Goal: Task Accomplishment & Management: Manage account settings

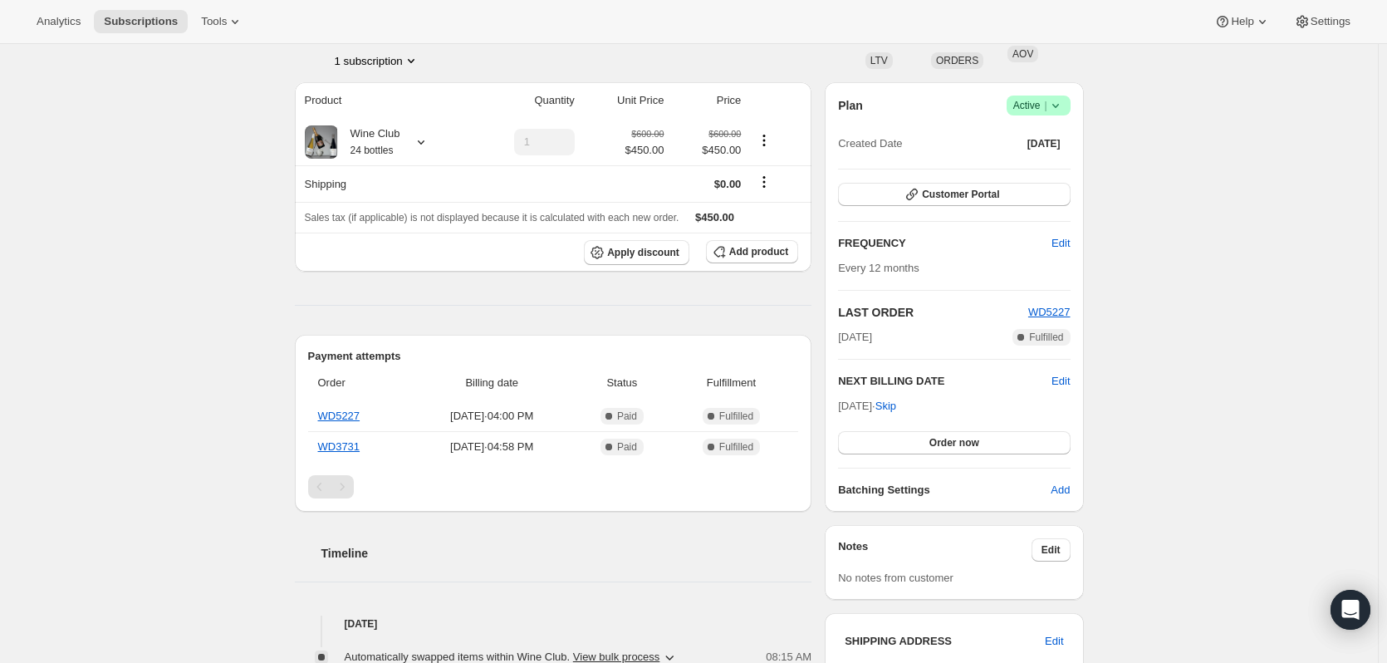
scroll to position [83, 0]
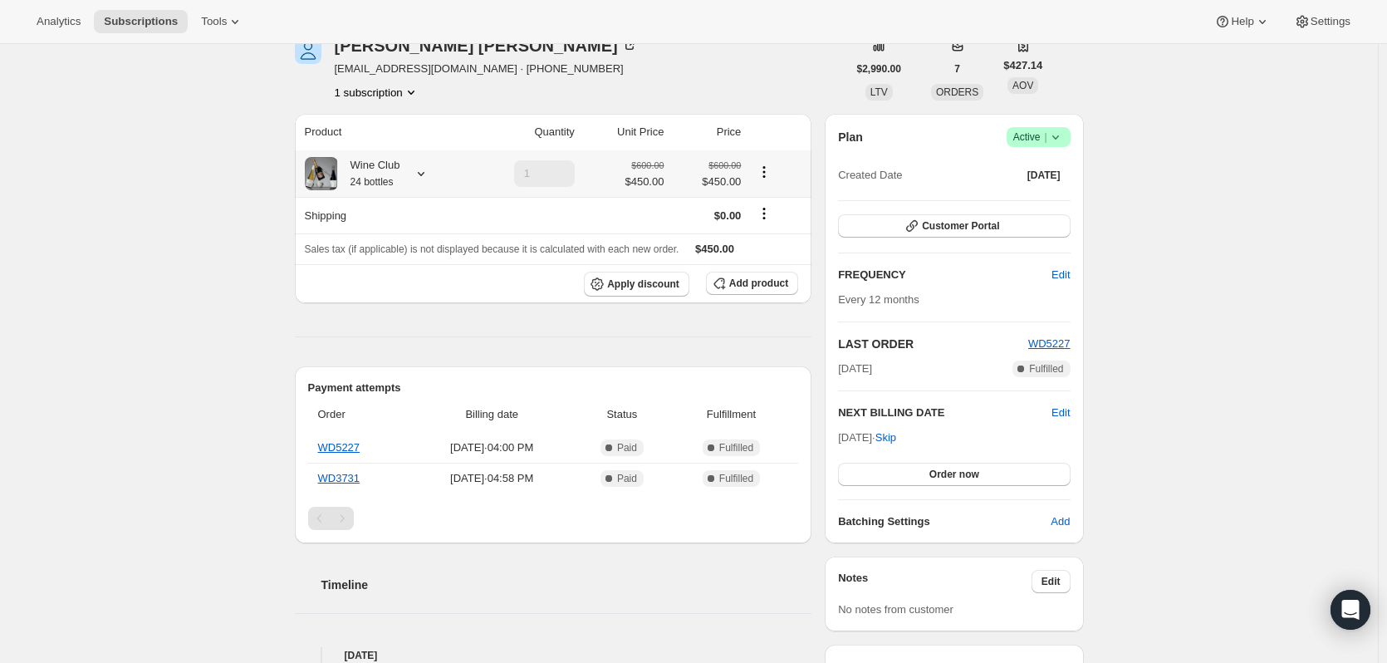
click at [429, 175] on icon at bounding box center [421, 173] width 17 height 17
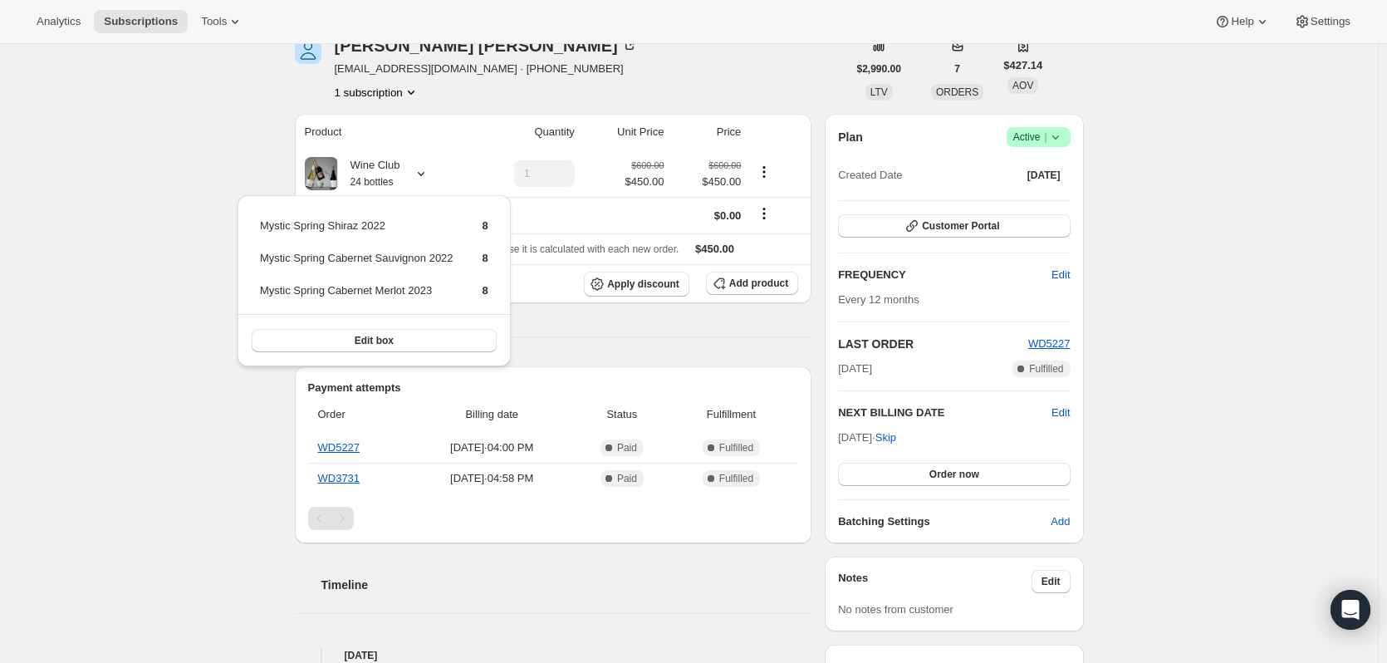
click at [105, 320] on div "Subscription #5838831824. This page is ready Subscription #5838831824 Success R…" at bounding box center [689, 560] width 1378 height 1198
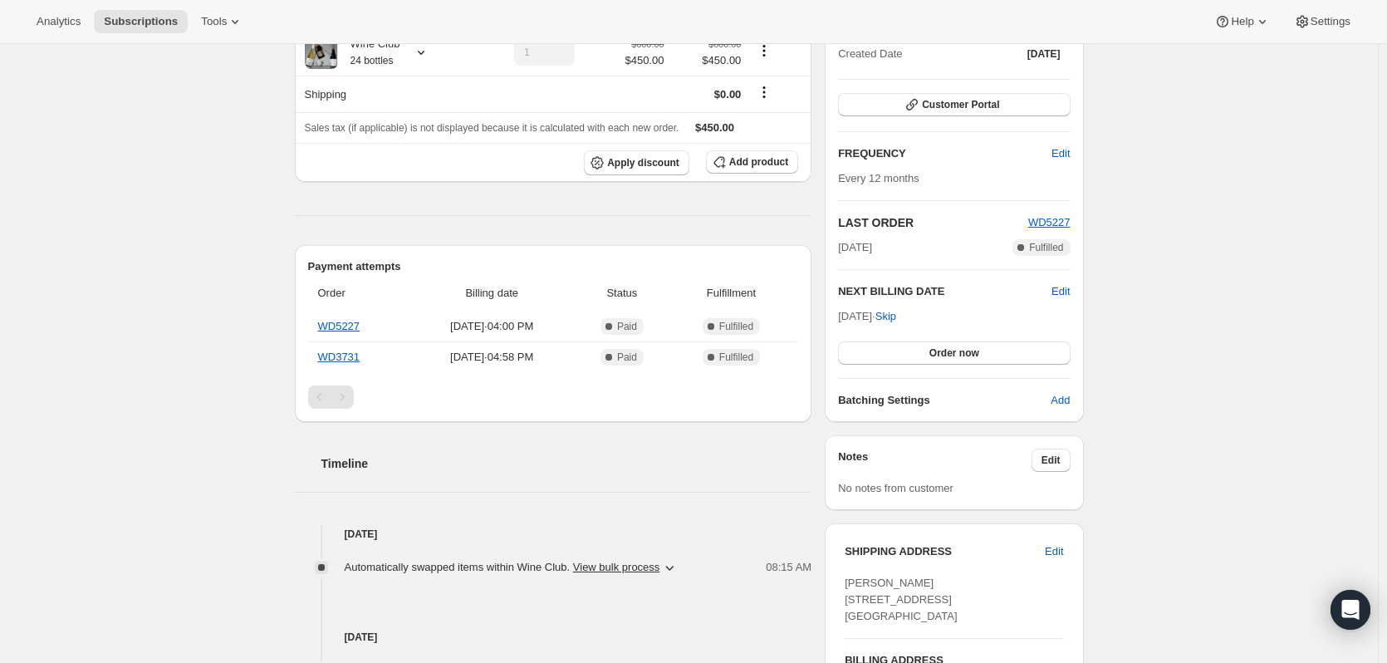
scroll to position [166, 0]
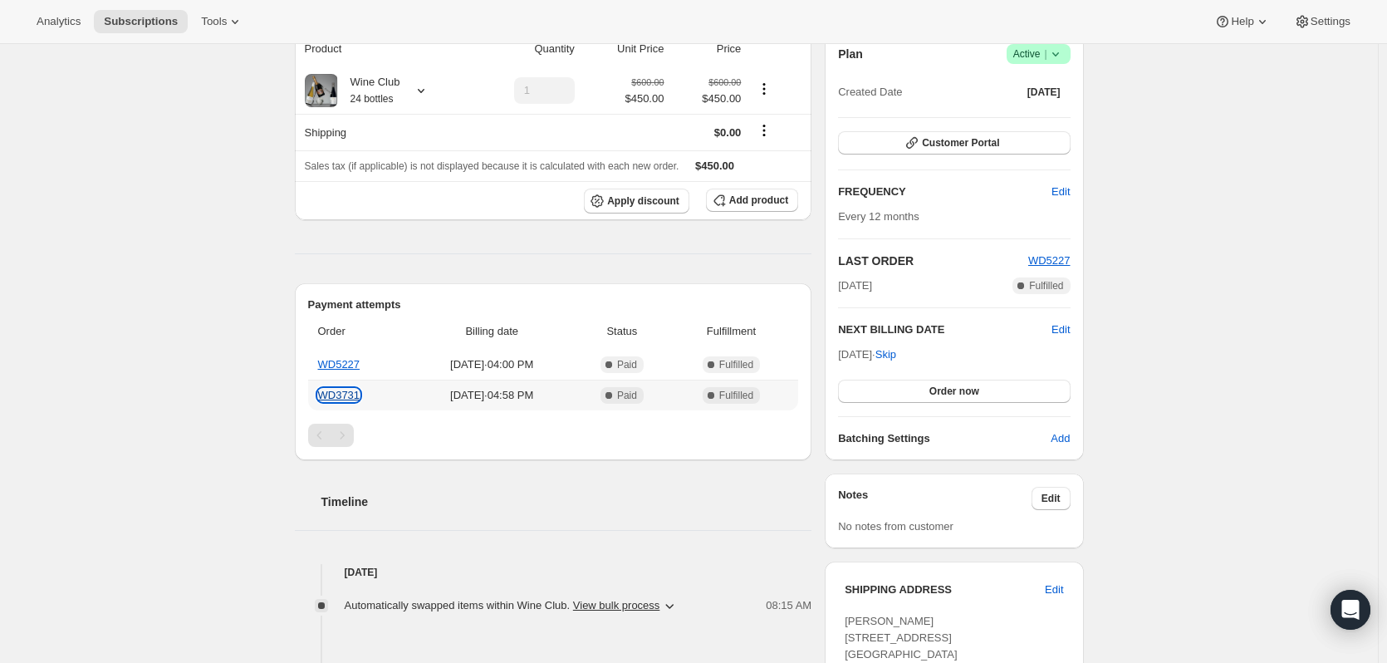
click at [342, 395] on link "WD3731" at bounding box center [339, 395] width 42 height 12
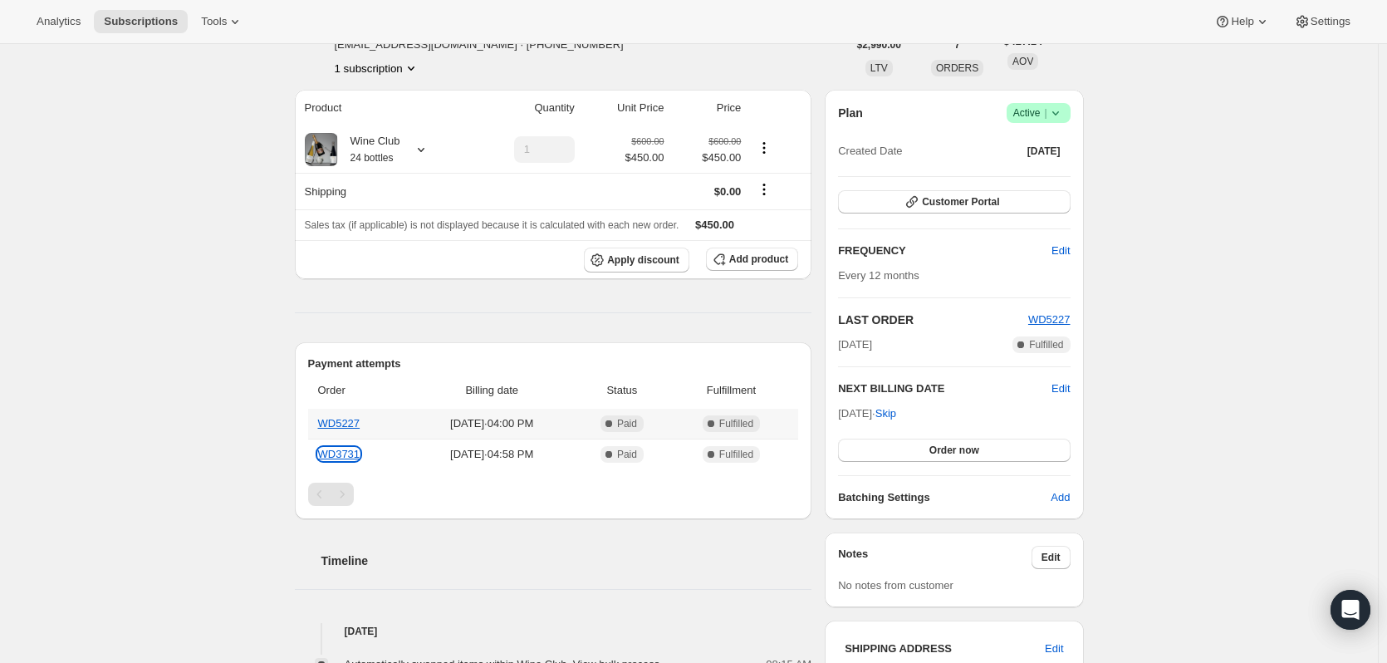
scroll to position [13, 0]
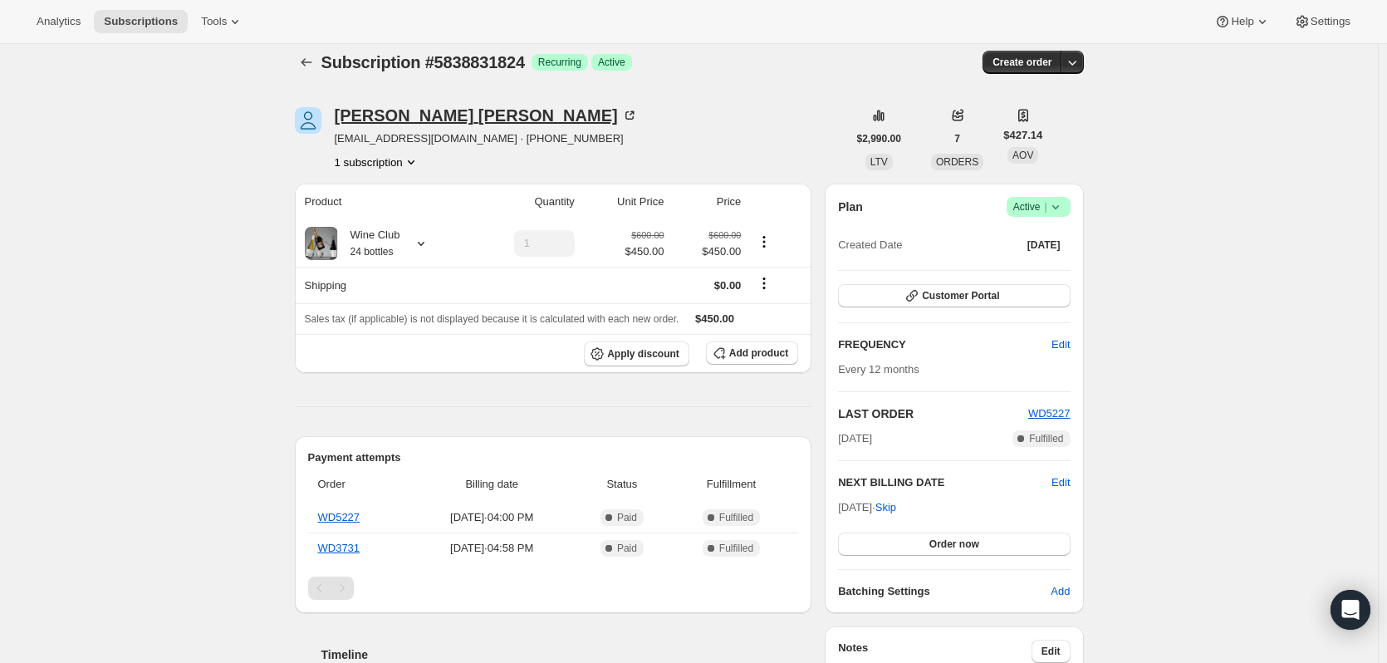
click at [412, 118] on div "[PERSON_NAME]" at bounding box center [486, 115] width 303 height 17
click at [305, 58] on icon "Subscriptions" at bounding box center [306, 62] width 17 height 17
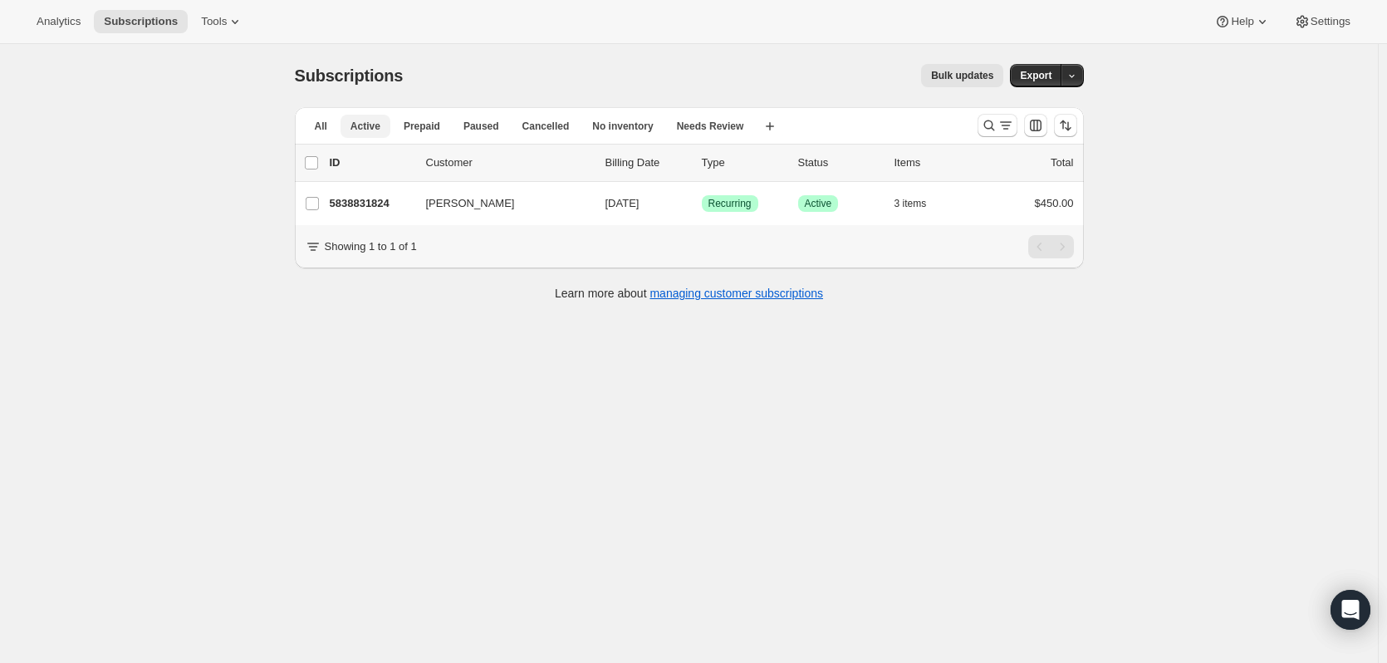
click at [357, 123] on span "Active" at bounding box center [366, 126] width 30 height 13
click at [985, 135] on button "Search and filter results" at bounding box center [998, 125] width 40 height 23
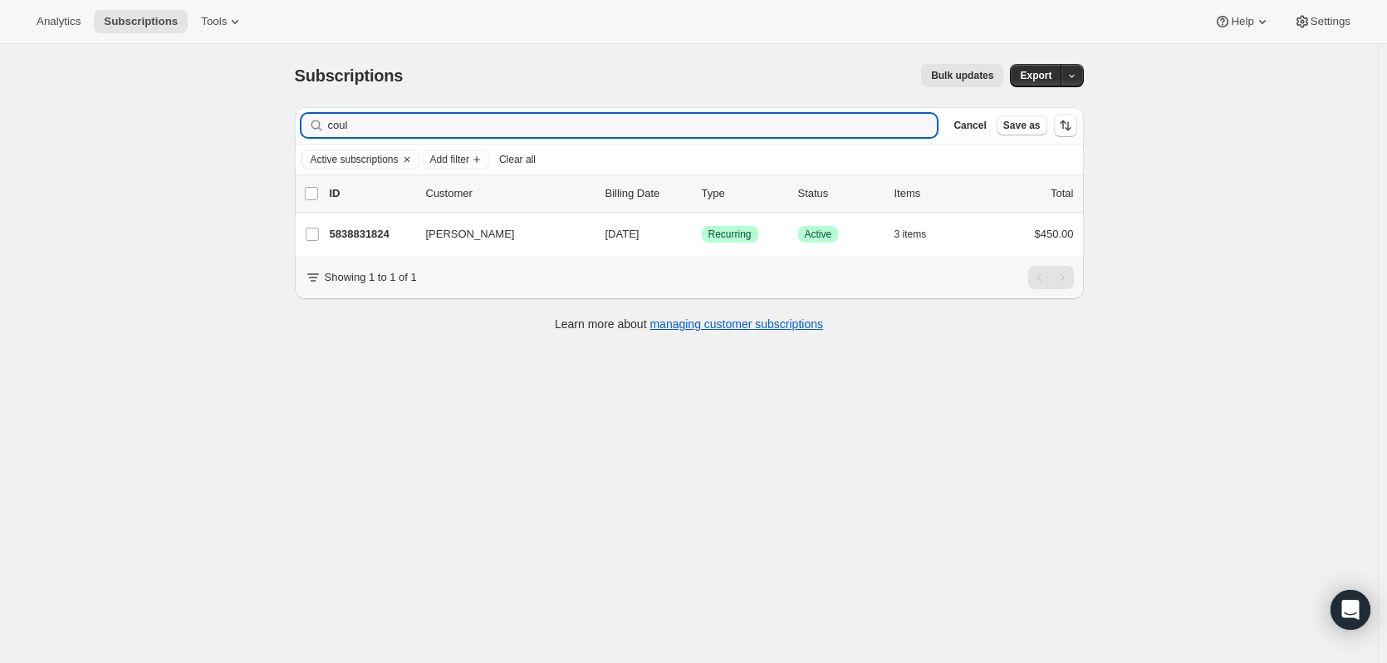
drag, startPoint x: 360, startPoint y: 118, endPoint x: 293, endPoint y: 125, distance: 66.8
click at [294, 125] on div "Filter subscribers coul Clear Cancel Save as Active subscriptions Add filter Cl…" at bounding box center [683, 221] width 802 height 255
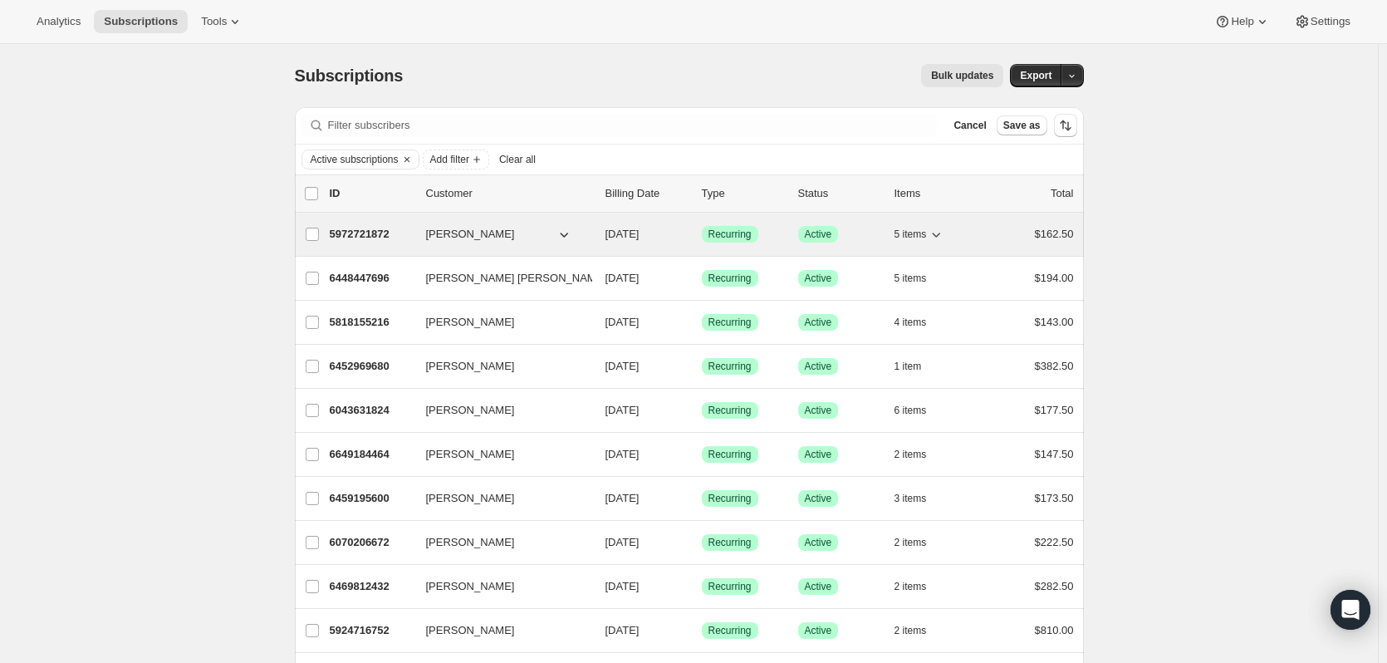
click at [379, 231] on p "5972721872" at bounding box center [371, 234] width 83 height 17
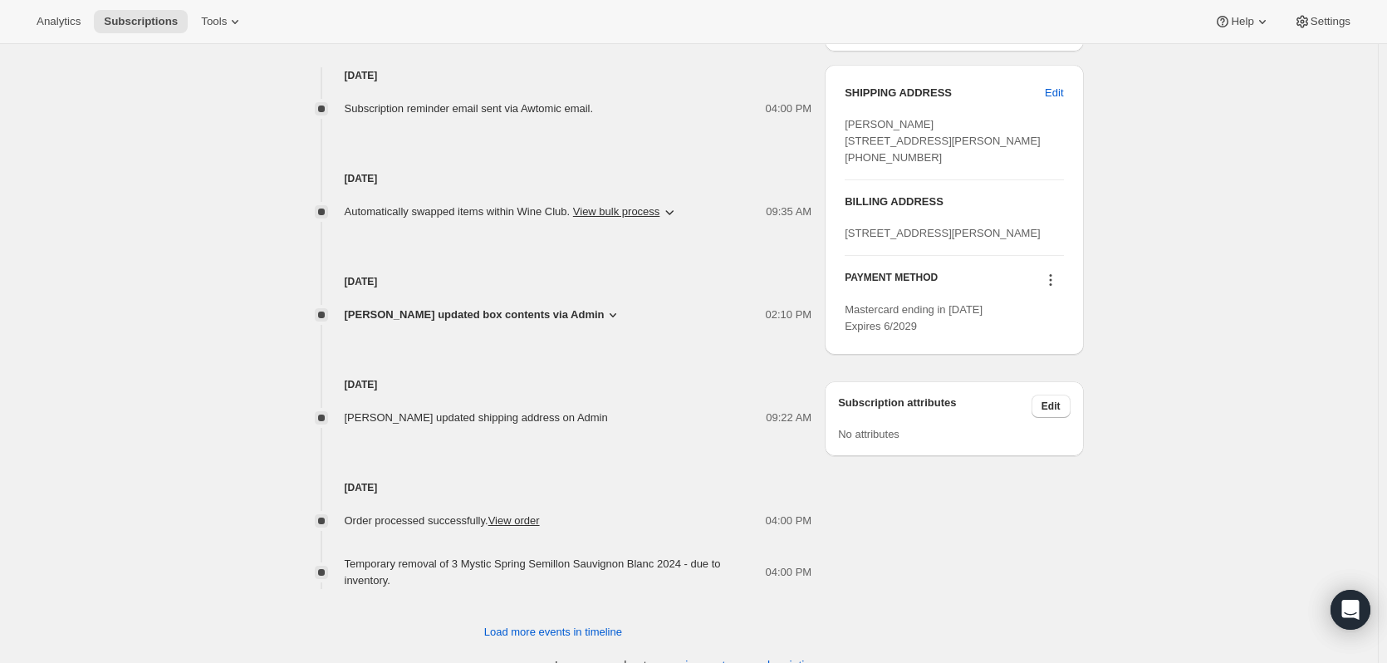
scroll to position [689, 0]
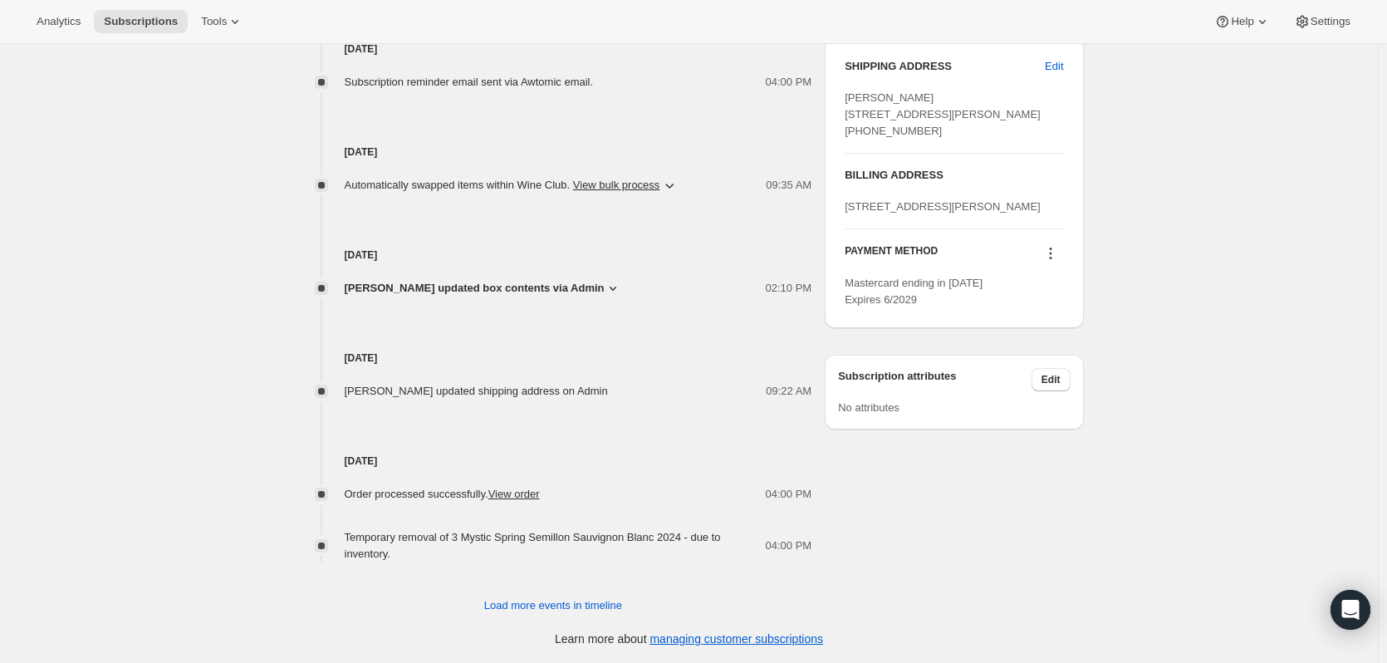
click at [617, 290] on icon at bounding box center [613, 288] width 17 height 17
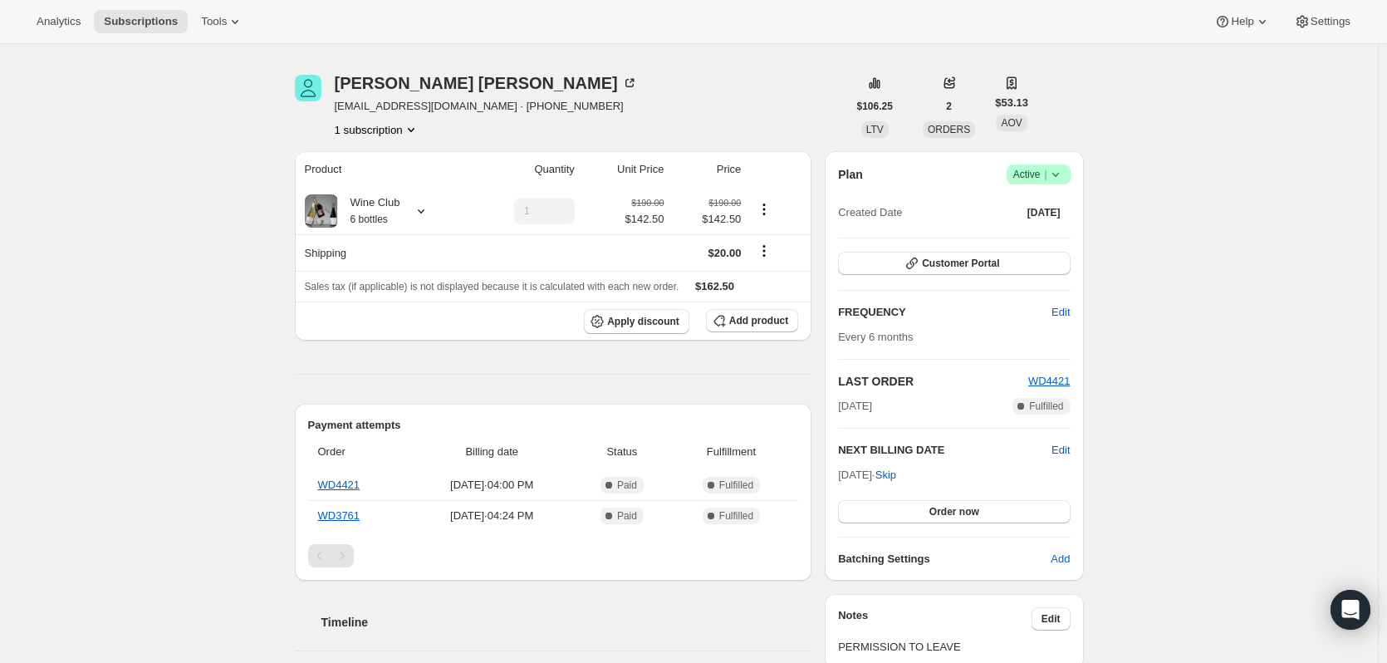
scroll to position [0, 0]
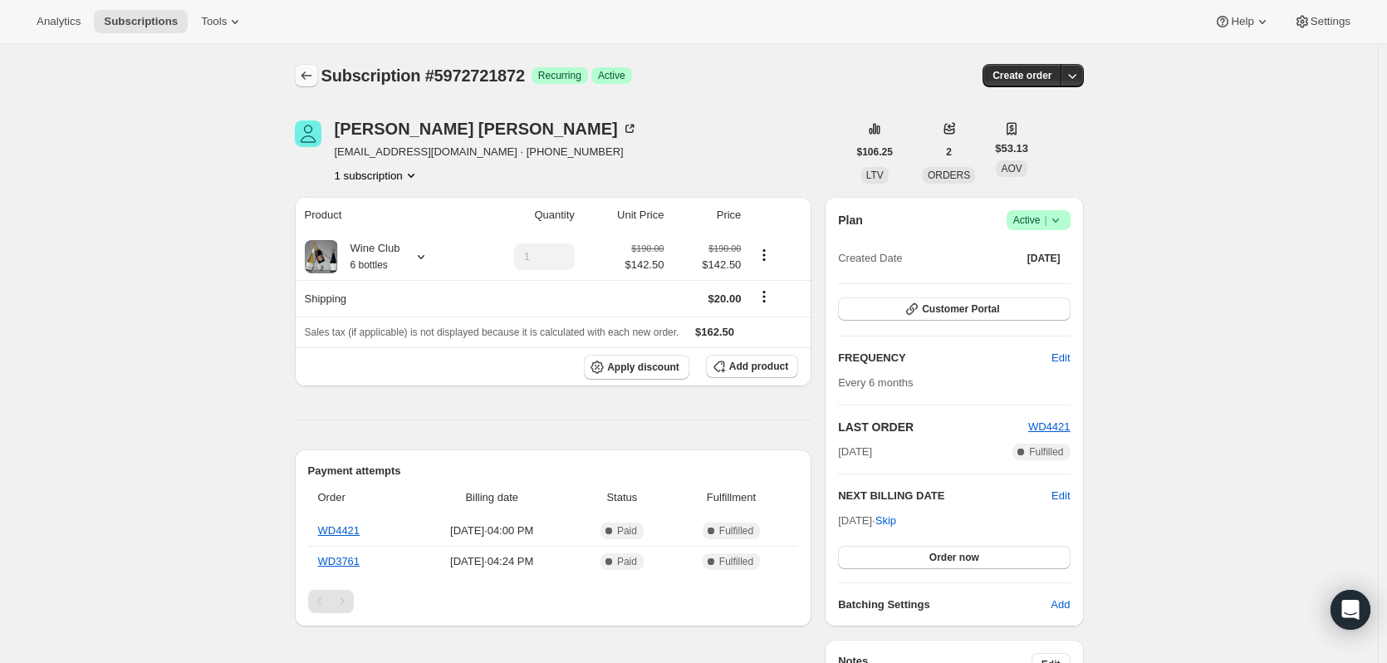
click at [305, 78] on icon "Subscriptions" at bounding box center [306, 75] width 17 height 17
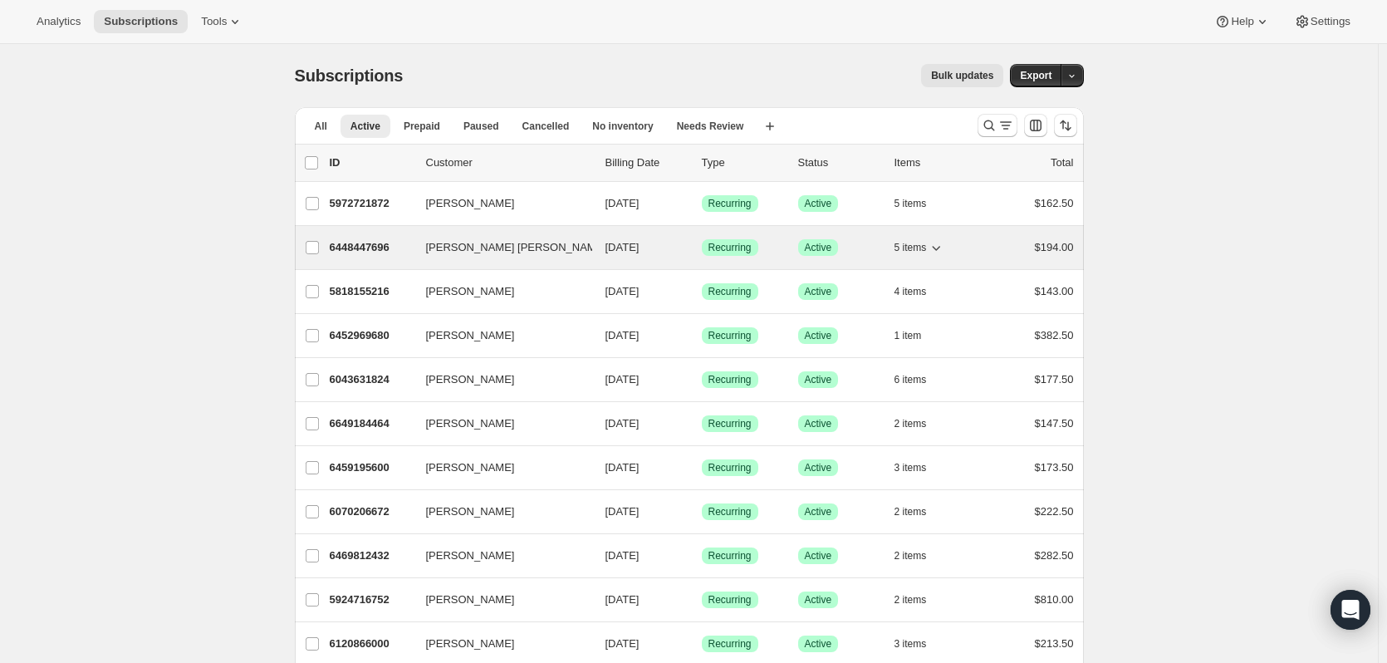
click at [366, 244] on p "6448447696" at bounding box center [371, 247] width 83 height 17
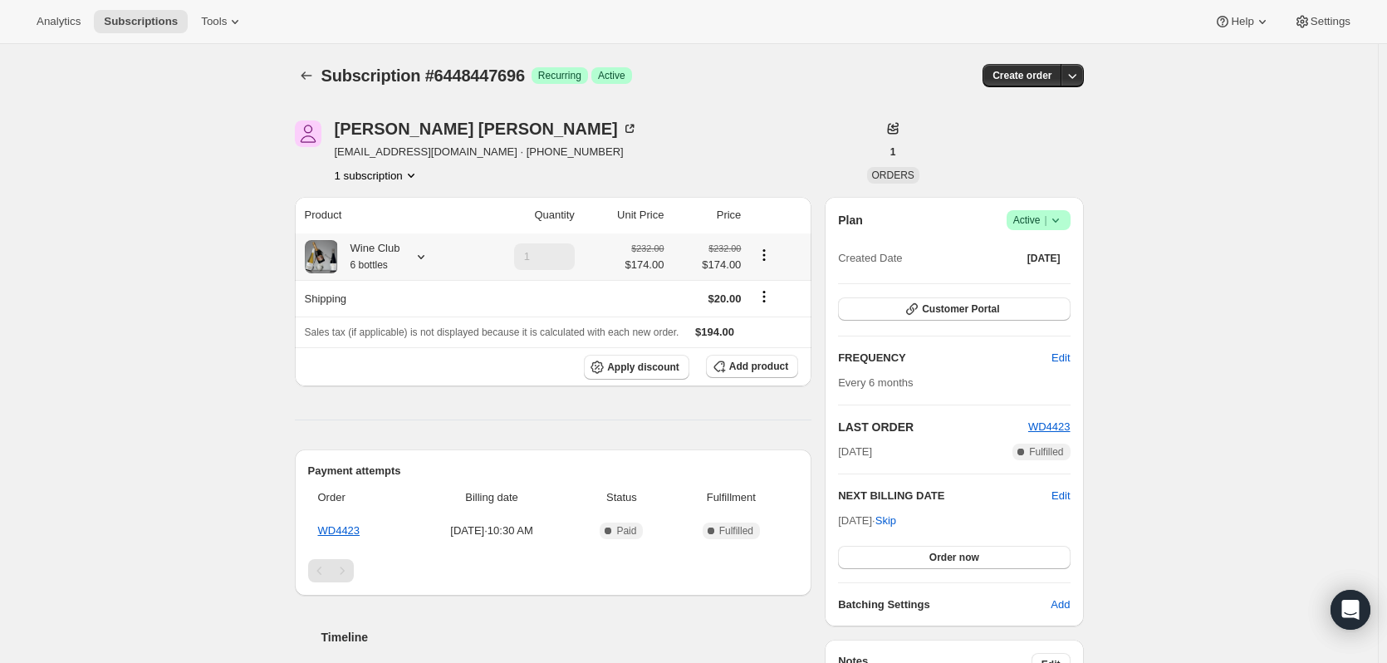
click at [419, 254] on icon at bounding box center [421, 256] width 17 height 17
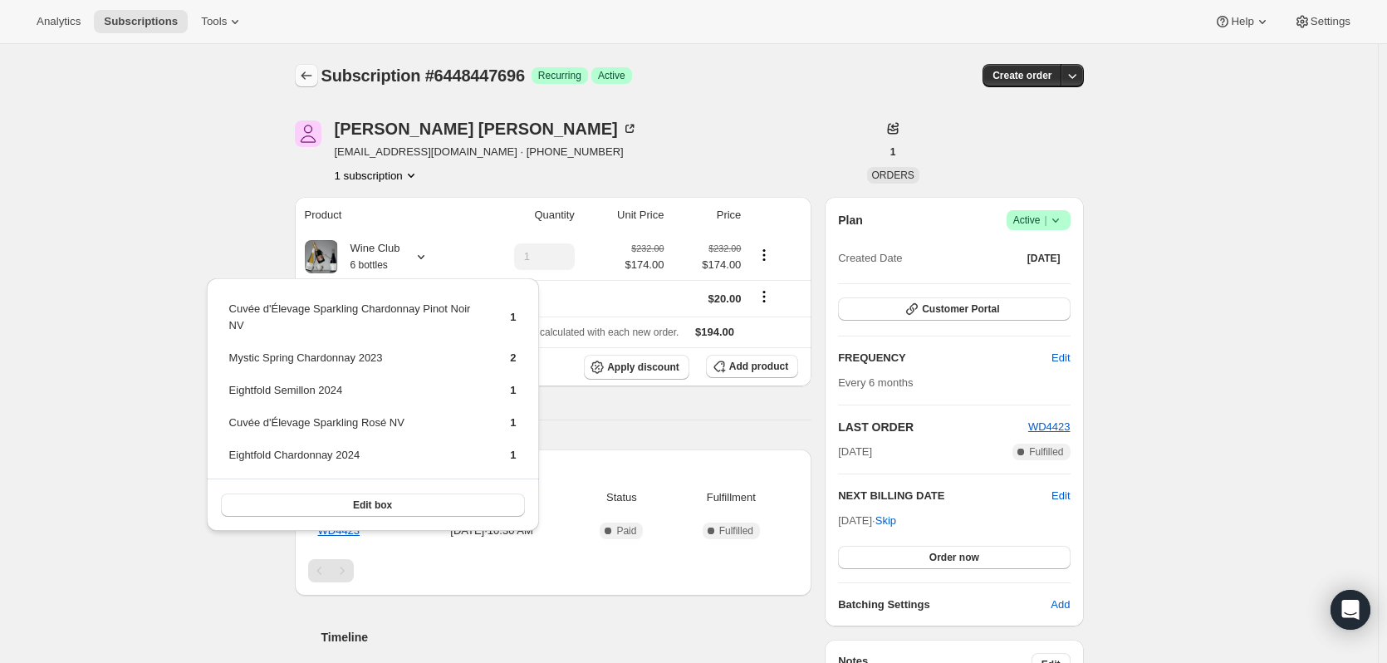
click at [307, 76] on icon "Subscriptions" at bounding box center [306, 75] width 11 height 8
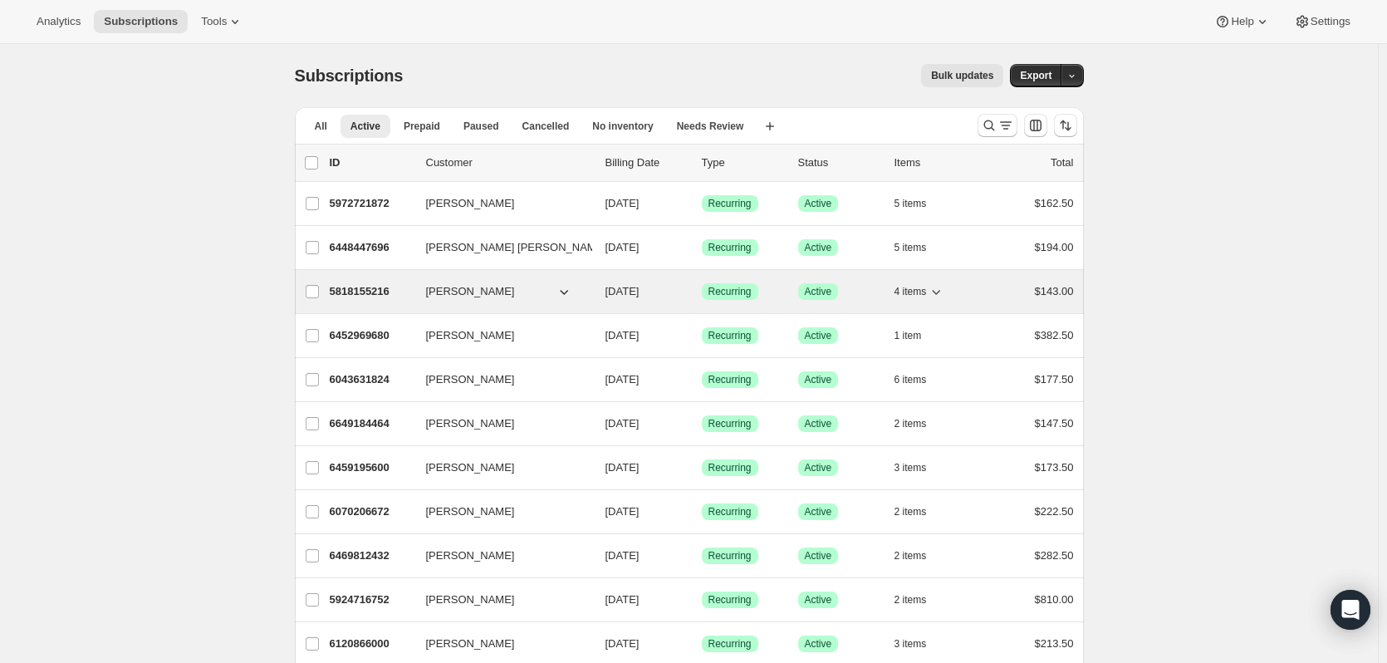
click at [356, 294] on p "5818155216" at bounding box center [371, 291] width 83 height 17
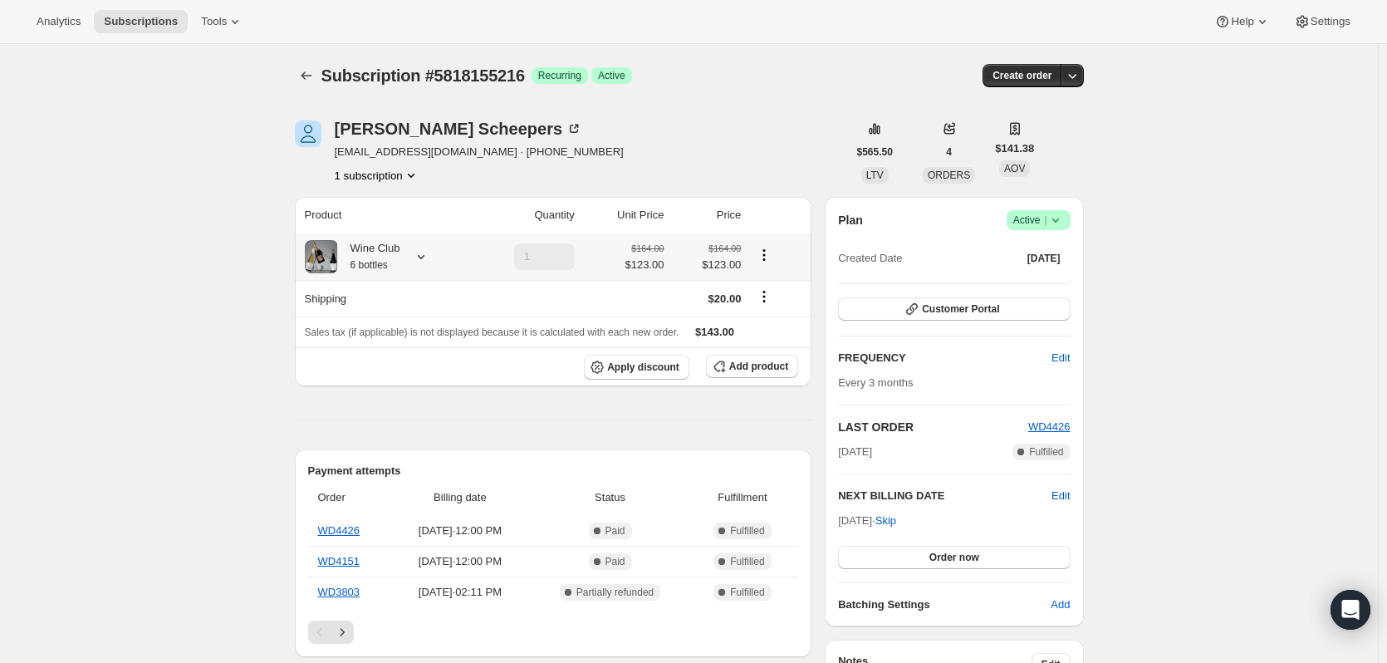
click at [421, 252] on icon at bounding box center [421, 256] width 17 height 17
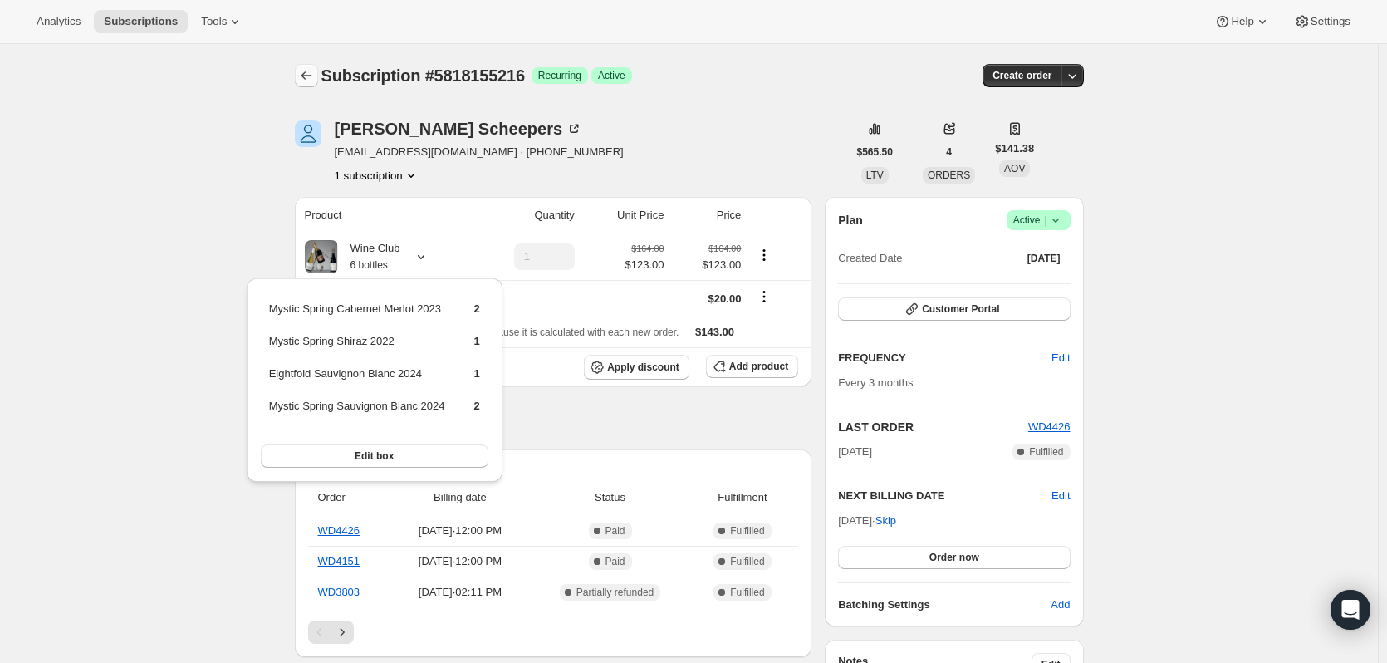
click at [315, 76] on icon "Subscriptions" at bounding box center [306, 75] width 17 height 17
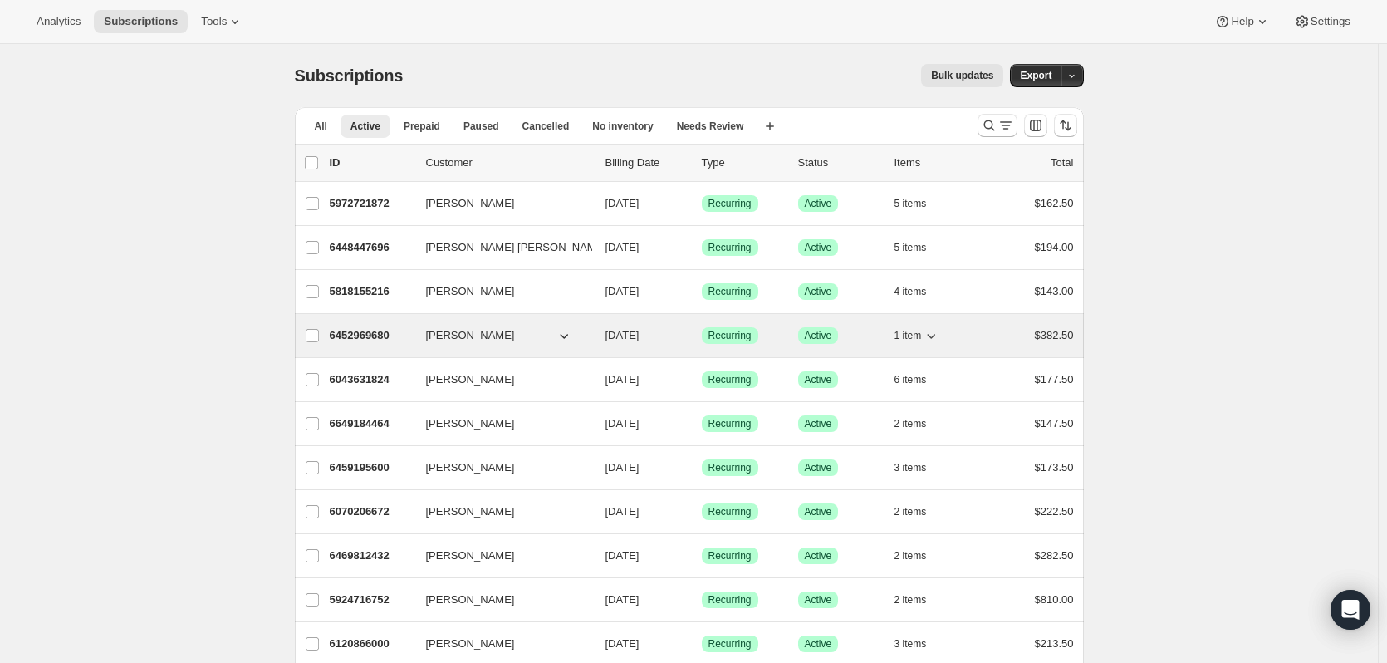
click at [385, 335] on p "6452969680" at bounding box center [371, 335] width 83 height 17
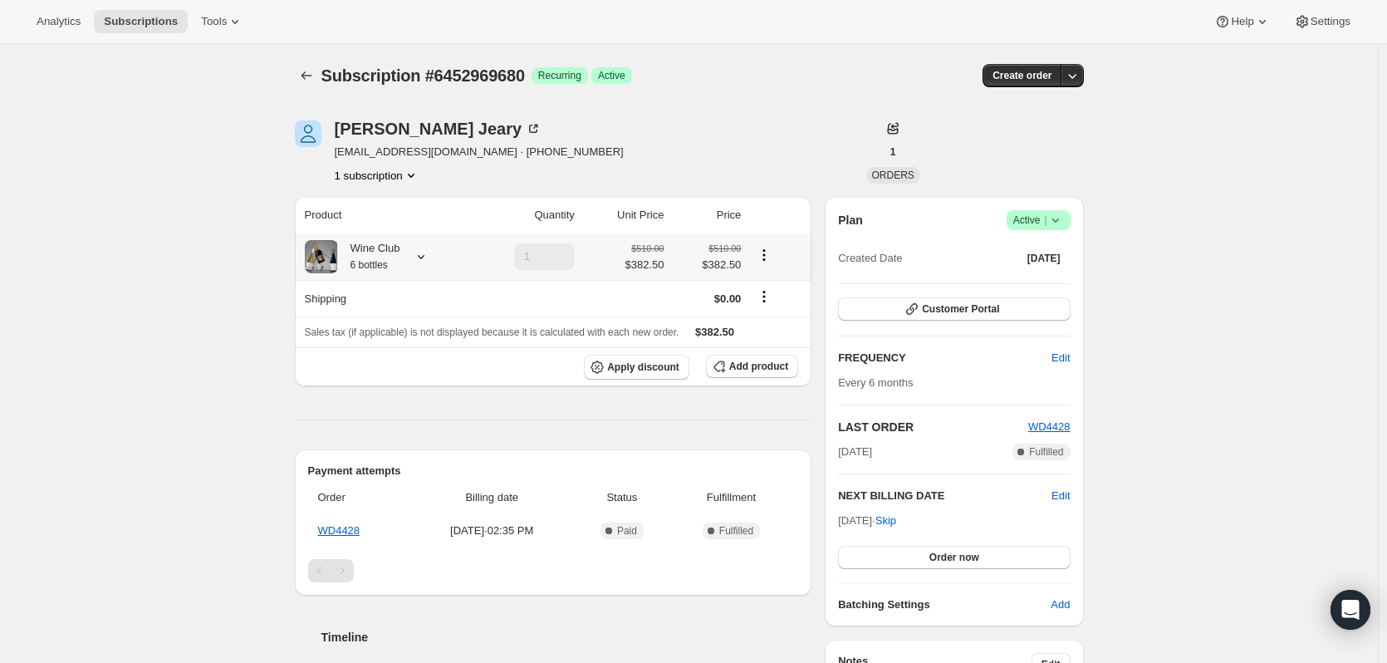
click at [424, 249] on icon at bounding box center [421, 256] width 17 height 17
click at [302, 76] on icon "Subscriptions" at bounding box center [306, 75] width 17 height 17
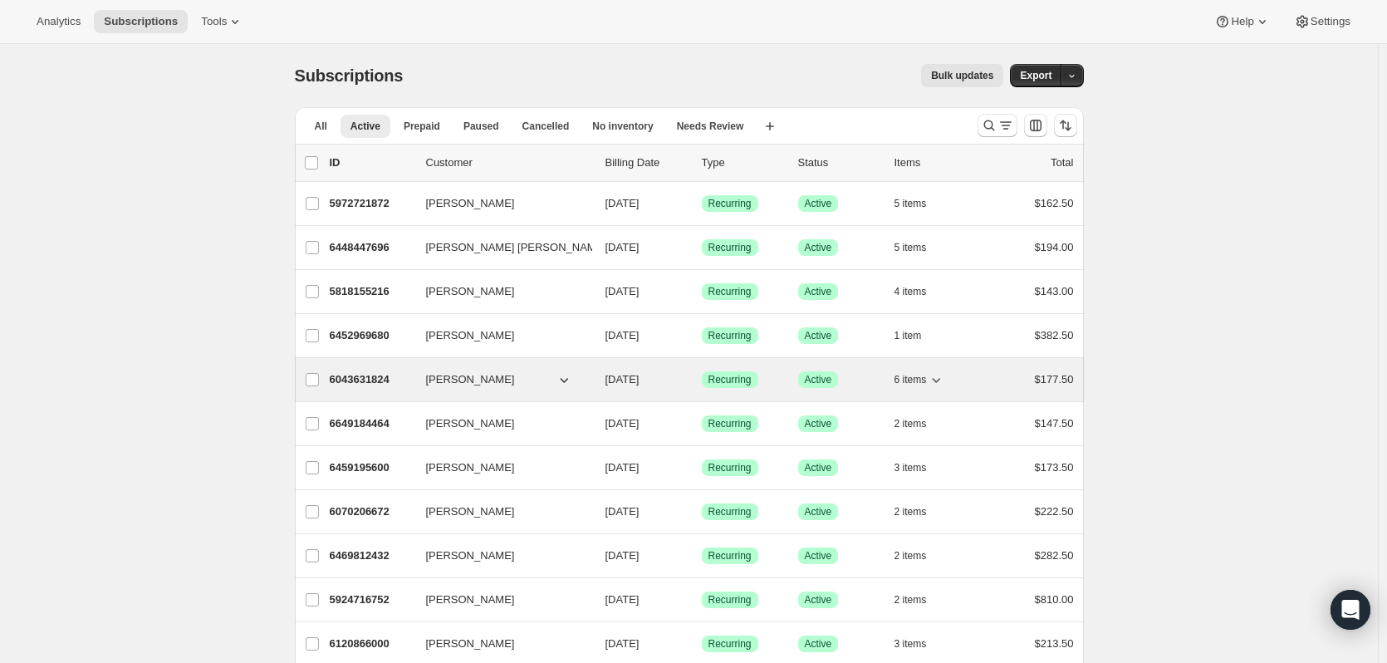
click at [355, 381] on p "6043631824" at bounding box center [371, 379] width 83 height 17
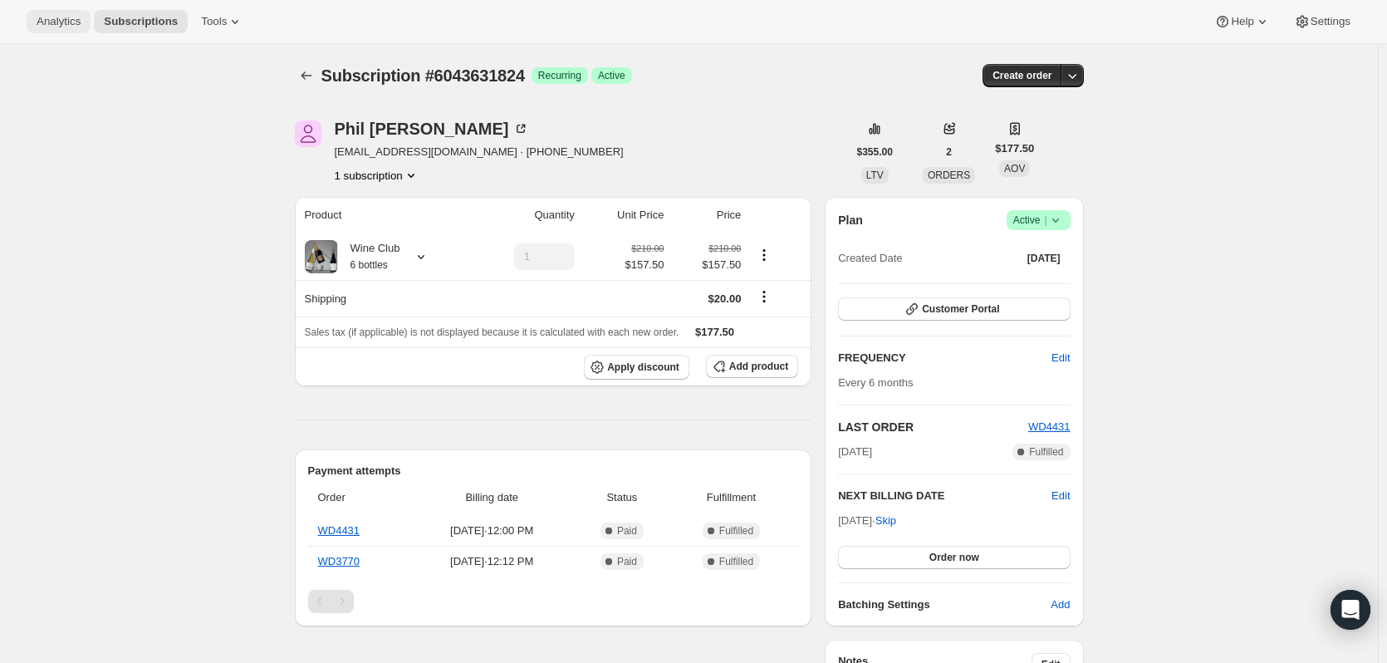
click at [79, 18] on button "Analytics" at bounding box center [59, 21] width 64 height 23
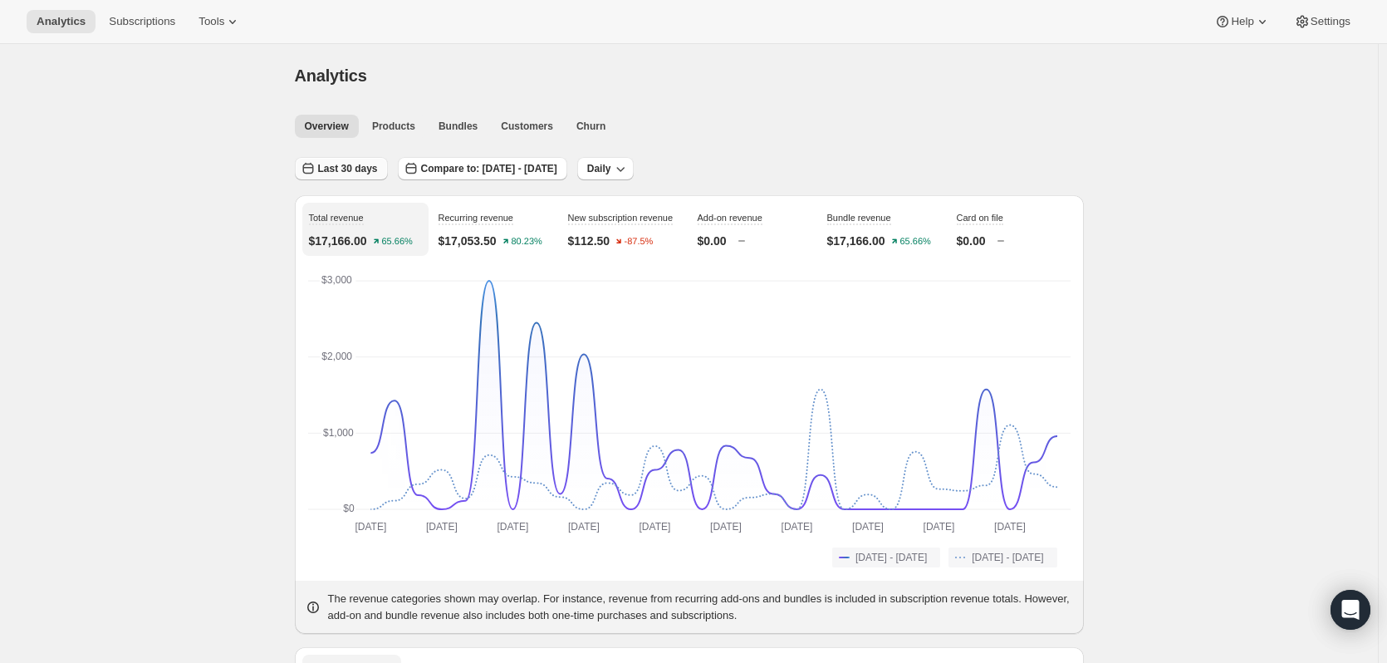
click at [340, 171] on span "Last 30 days" at bounding box center [348, 168] width 60 height 13
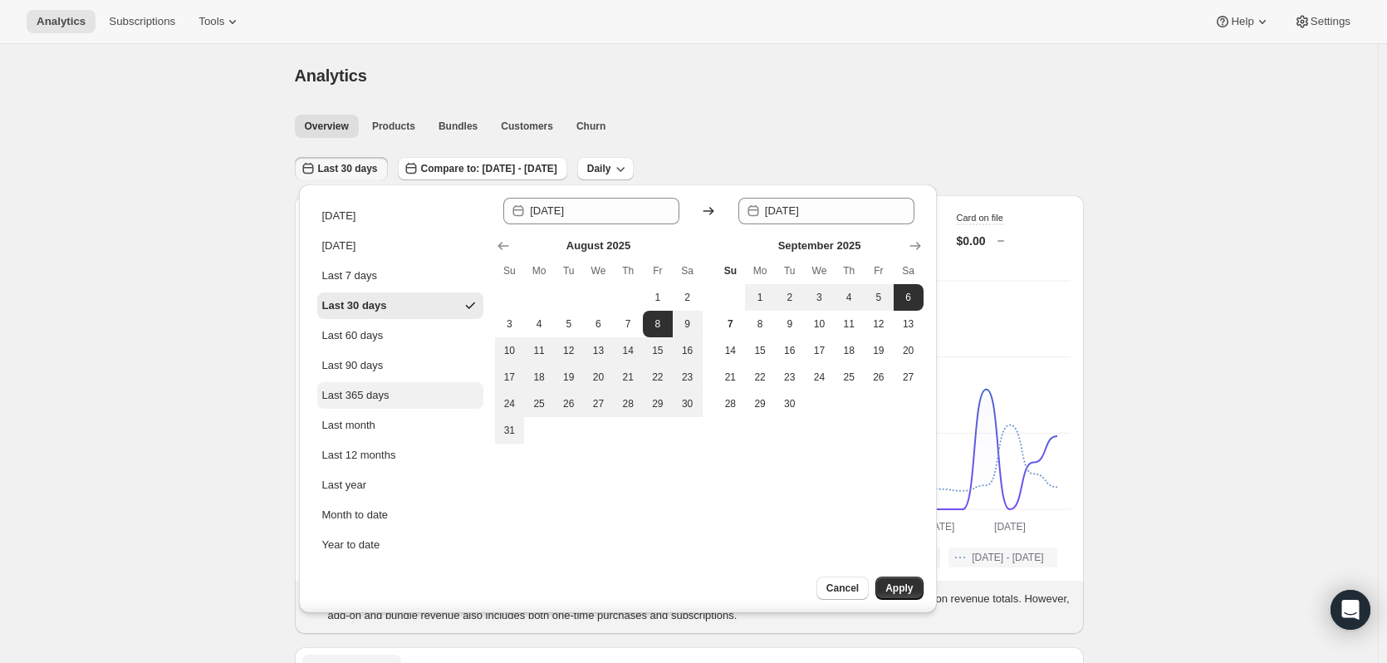
click at [369, 391] on div "Last 365 days" at bounding box center [355, 395] width 67 height 17
type input "[DATE]"
click at [915, 595] on button "Apply" at bounding box center [899, 587] width 47 height 23
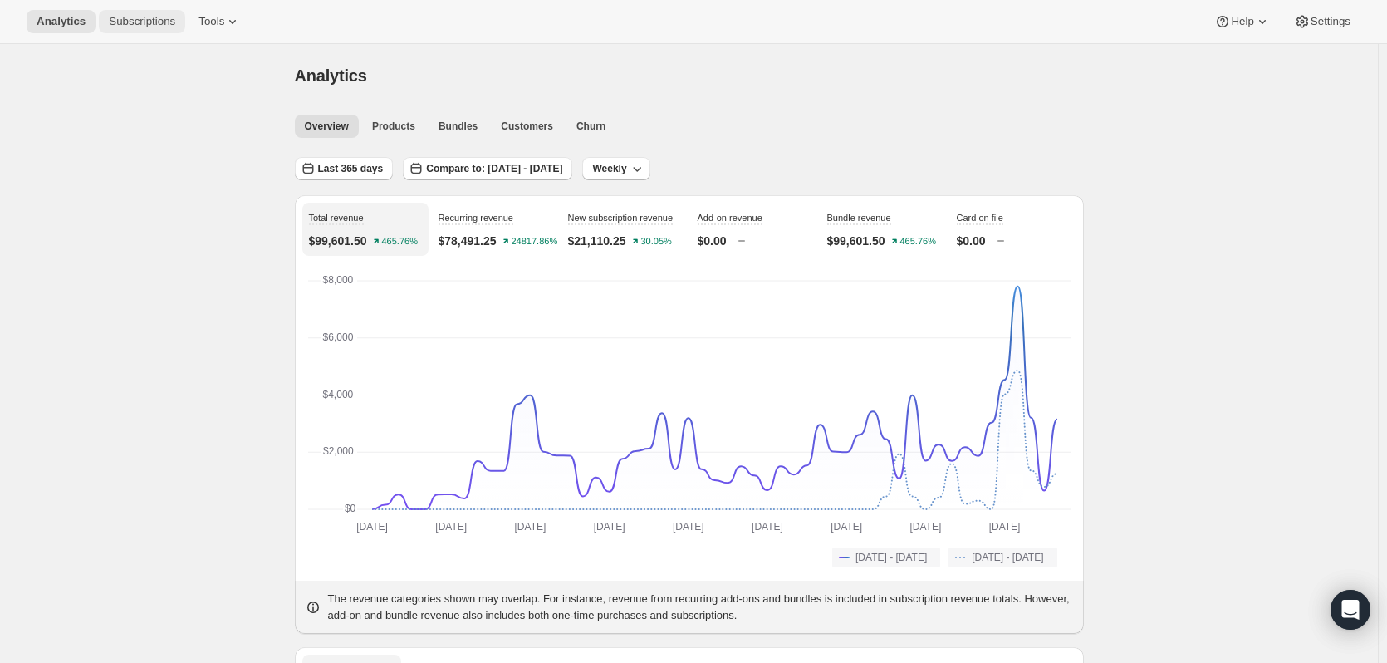
click at [104, 15] on button "Subscriptions" at bounding box center [142, 21] width 86 height 23
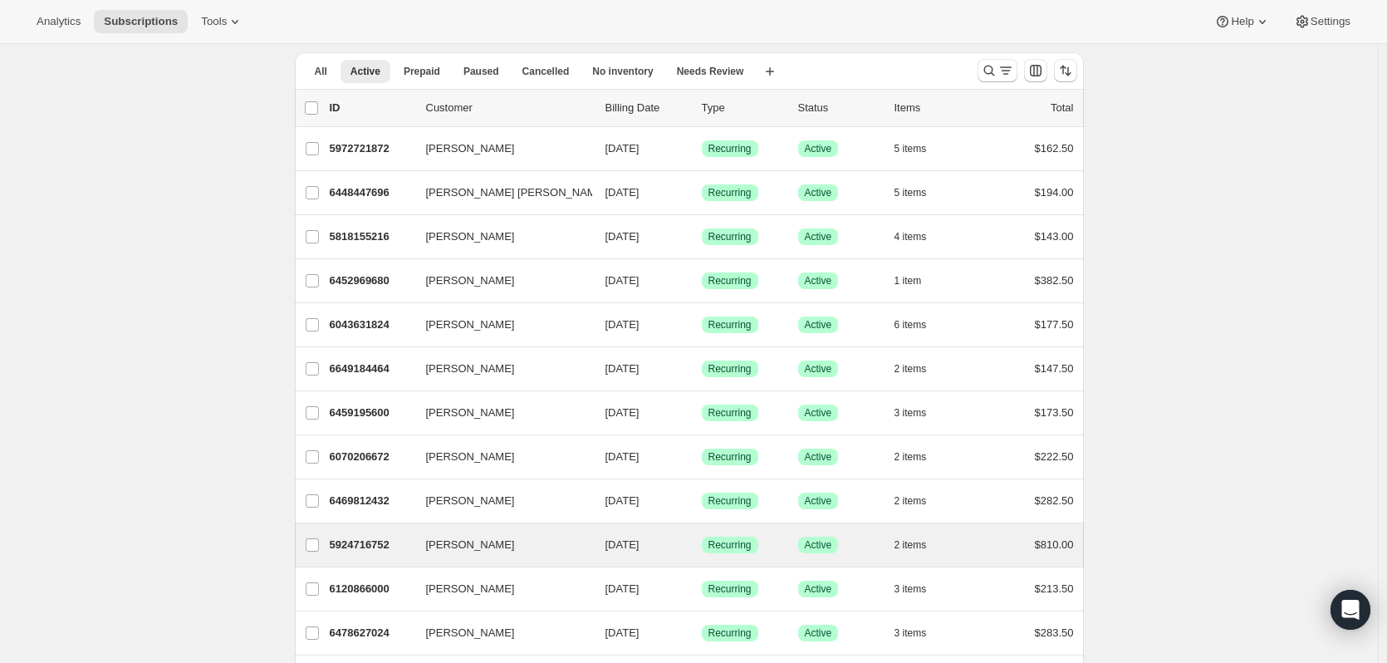
scroll to position [83, 0]
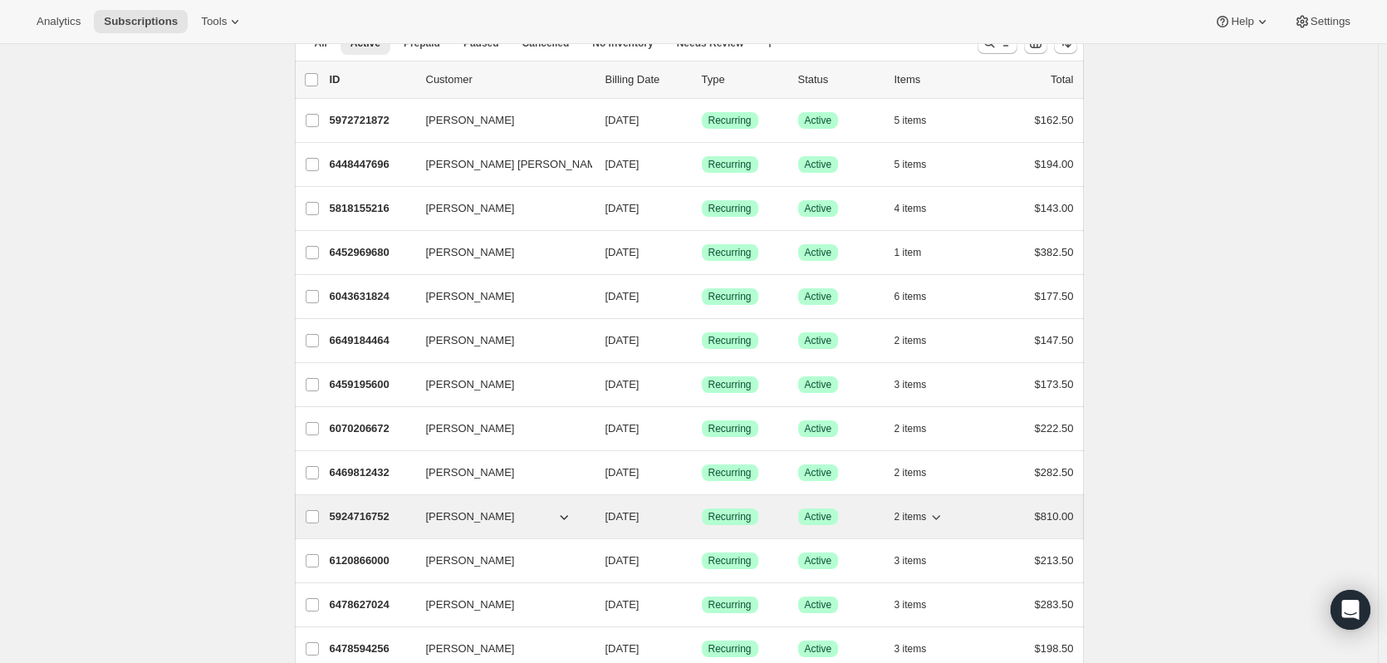
click at [378, 524] on p "5924716752" at bounding box center [371, 516] width 83 height 17
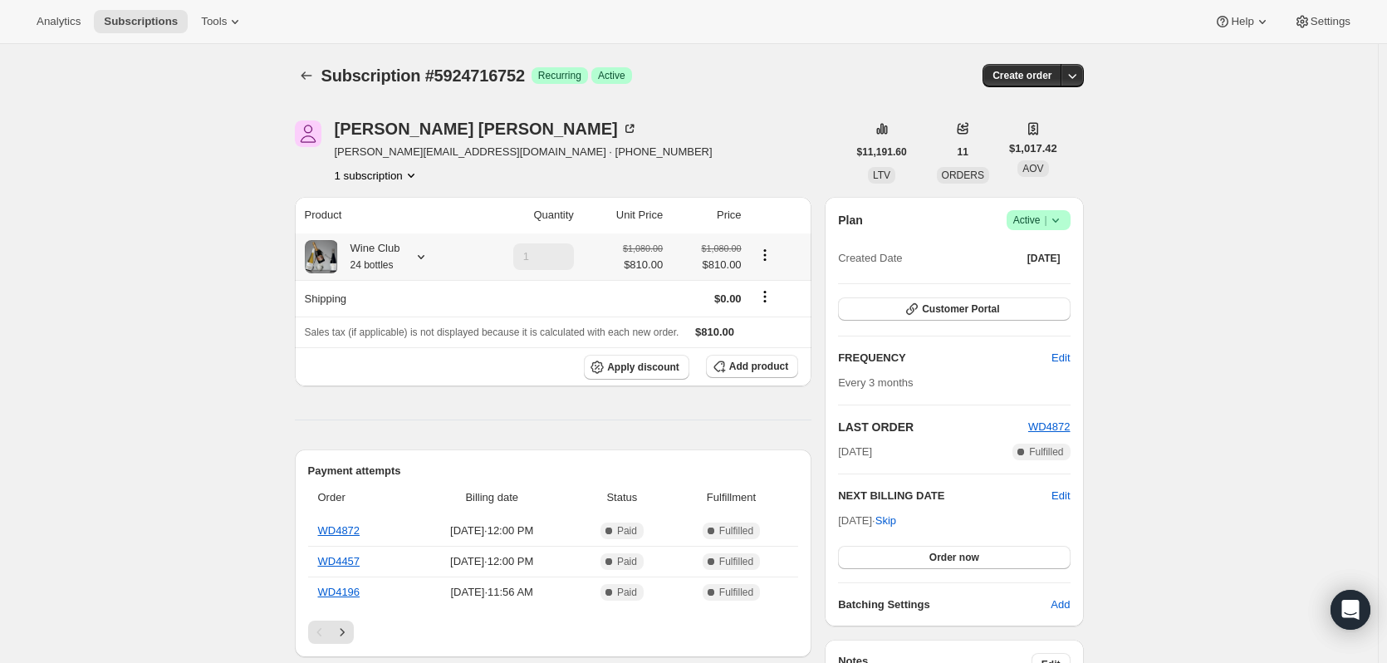
click at [423, 263] on icon at bounding box center [421, 256] width 17 height 17
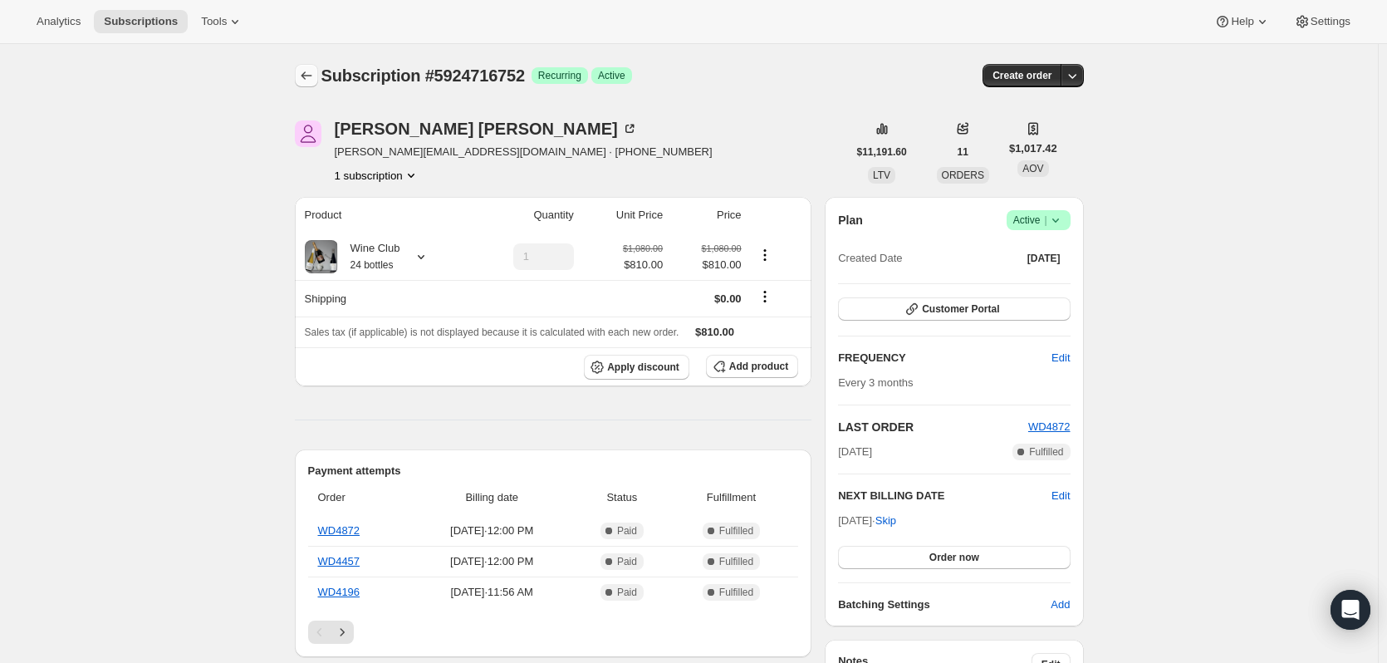
click at [313, 72] on icon "Subscriptions" at bounding box center [306, 75] width 17 height 17
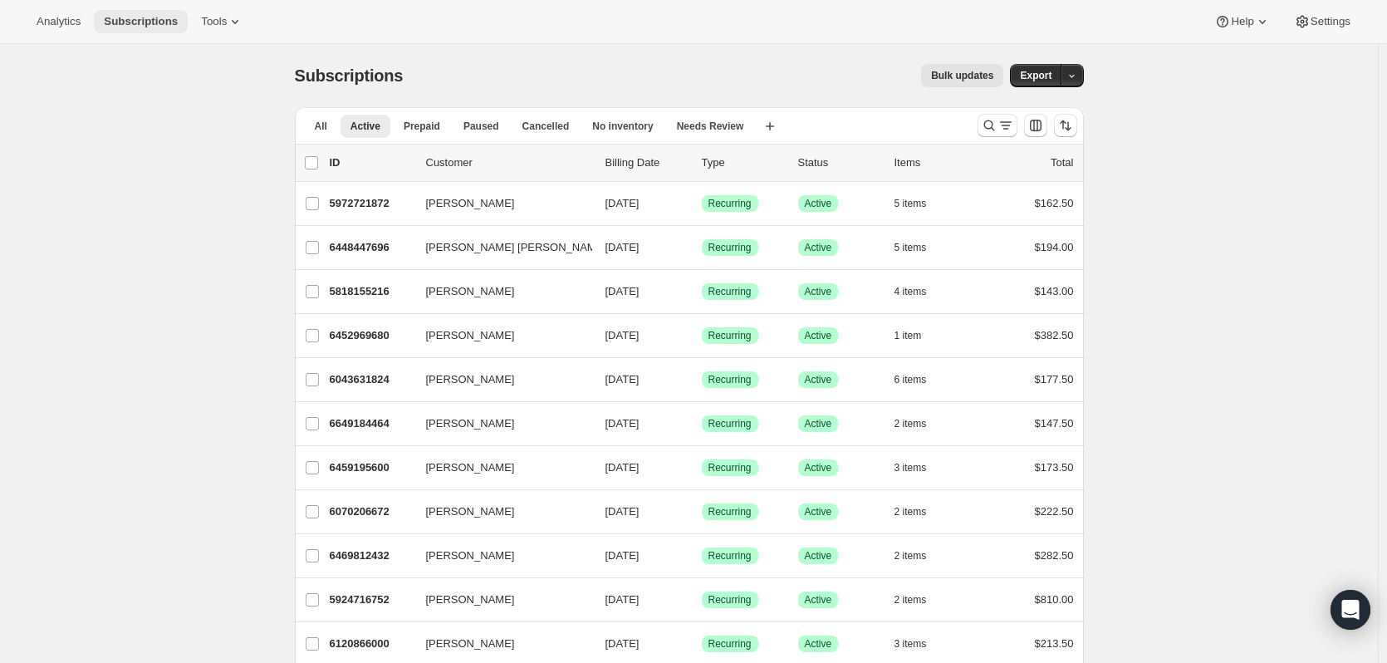
click at [130, 27] on span "Subscriptions" at bounding box center [141, 21] width 74 height 13
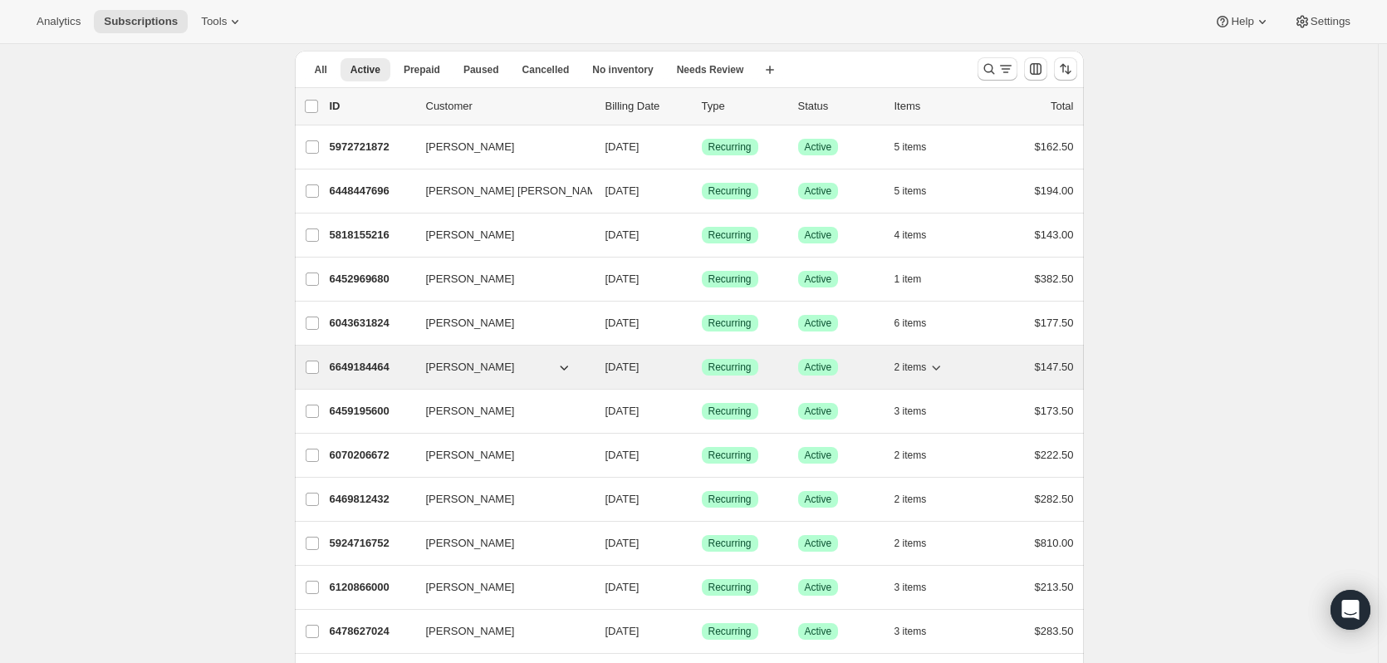
scroll to position [83, 0]
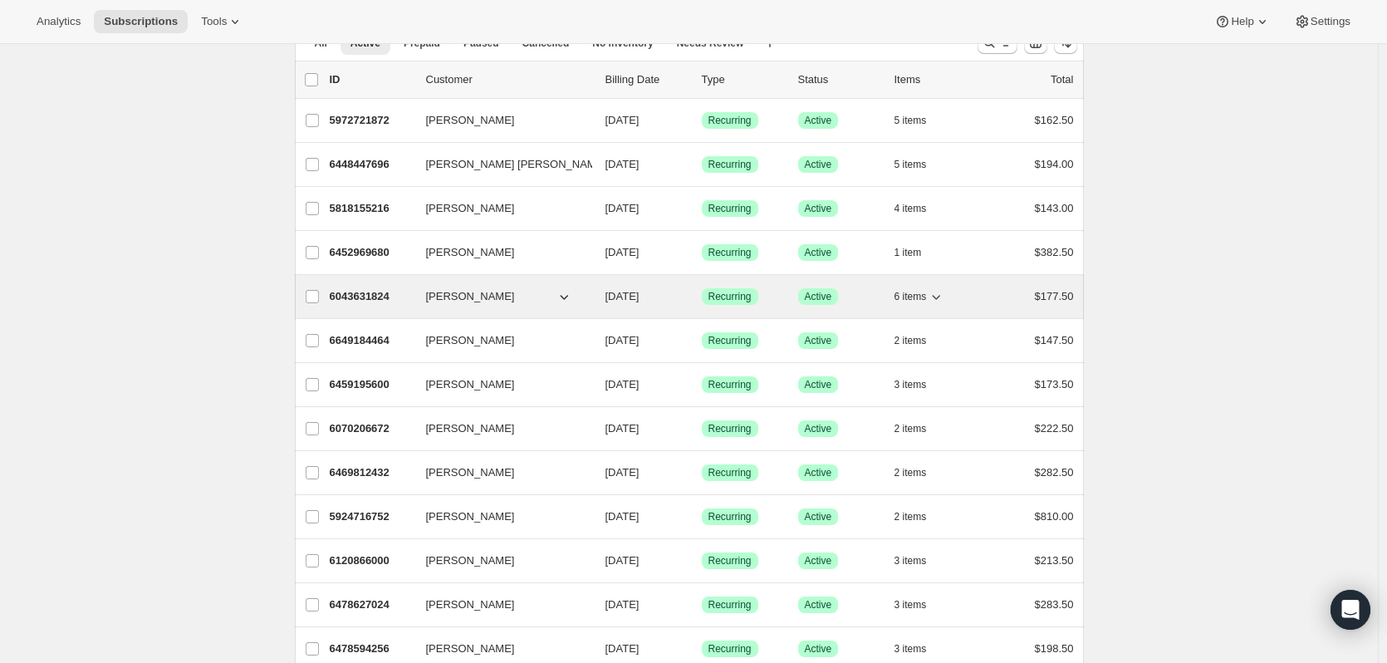
click at [358, 295] on p "6043631824" at bounding box center [371, 296] width 83 height 17
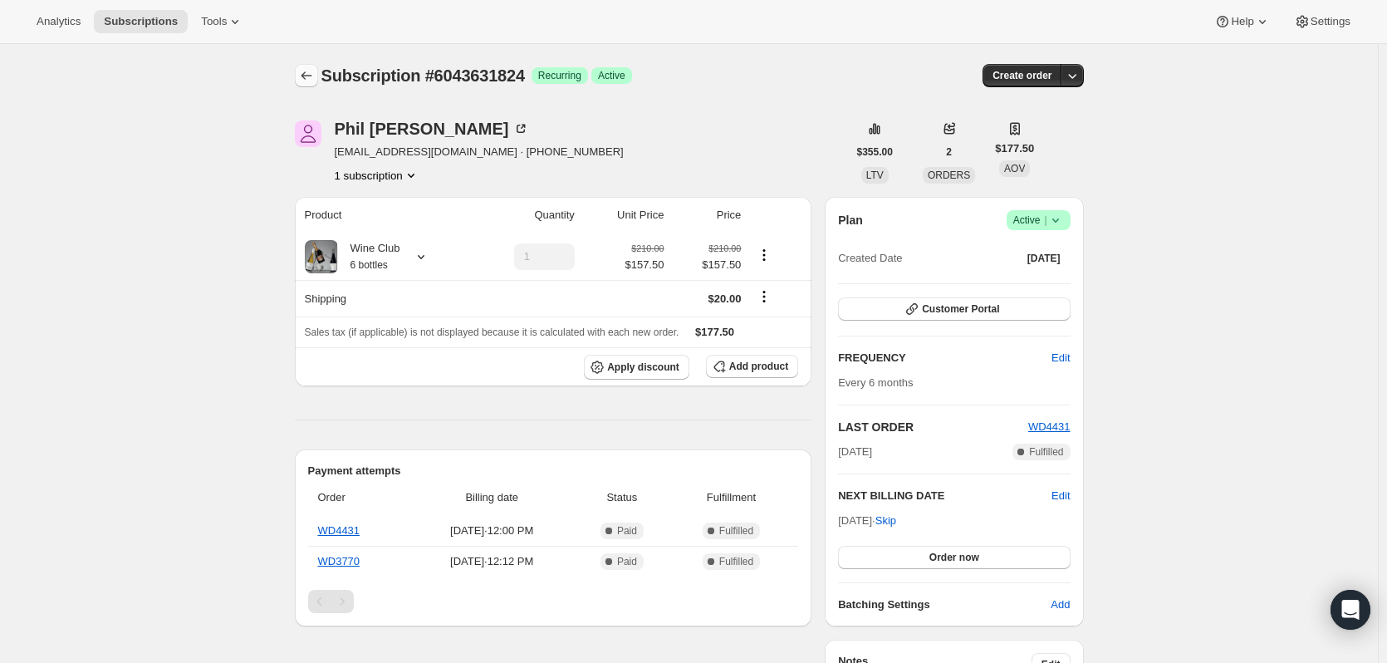
click at [306, 71] on icon "Subscriptions" at bounding box center [306, 75] width 17 height 17
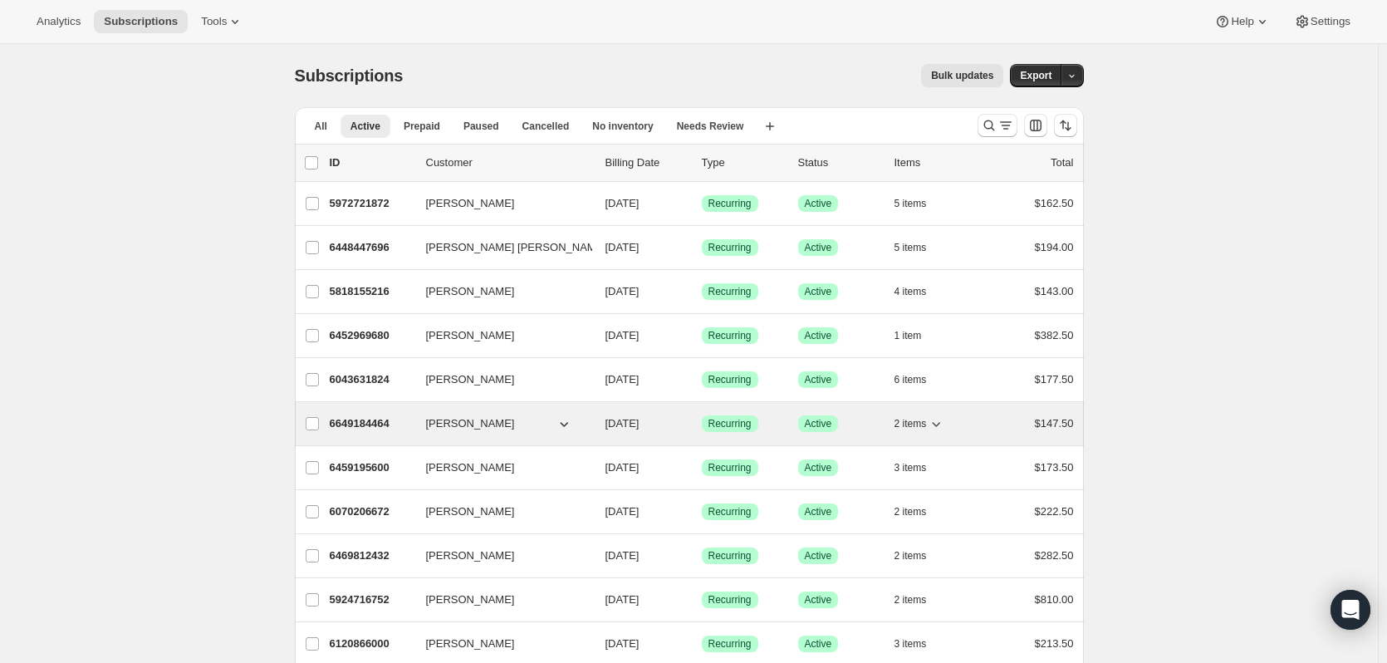
click at [363, 424] on p "6649184464" at bounding box center [371, 423] width 83 height 17
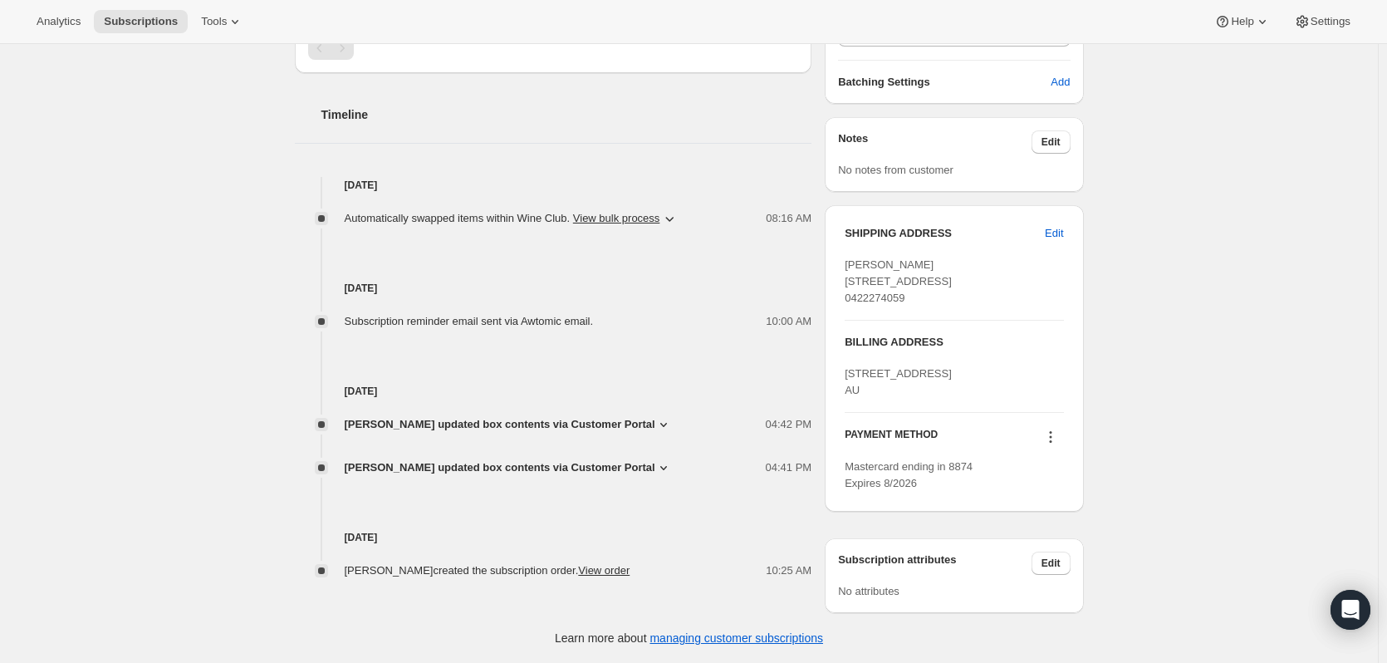
scroll to position [571, 0]
click at [662, 459] on icon at bounding box center [663, 467] width 17 height 17
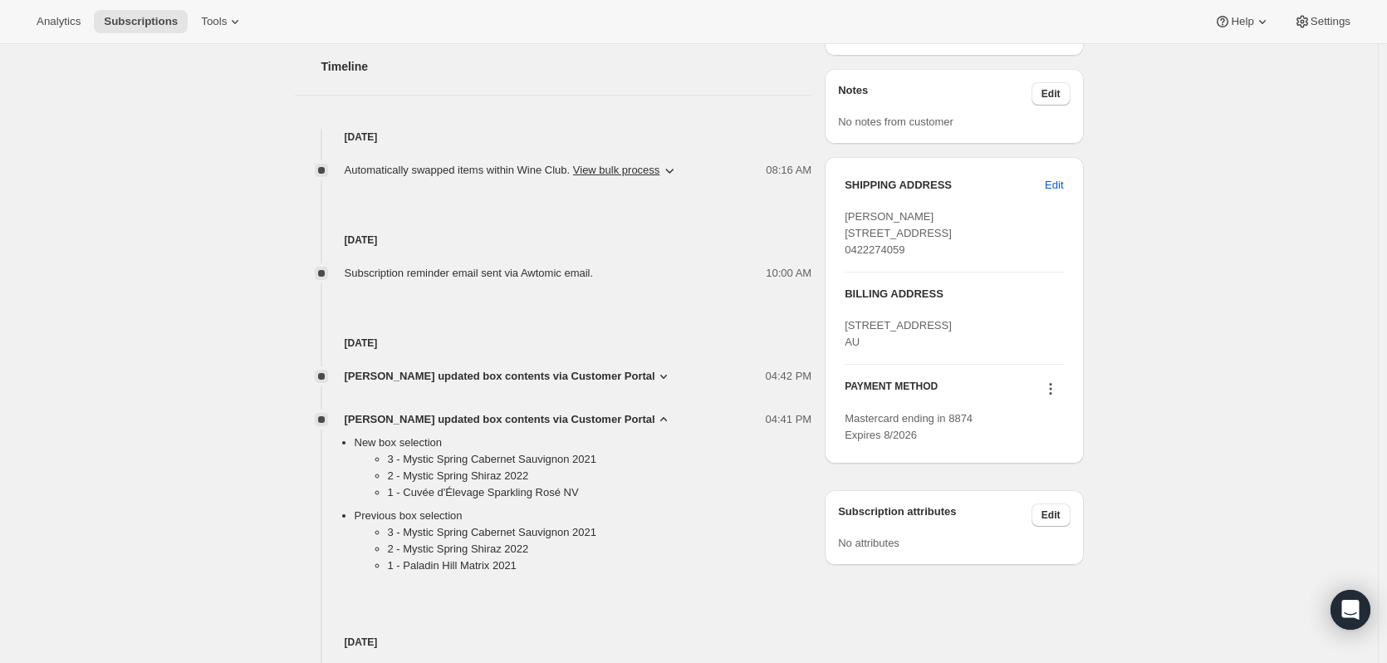
click at [655, 372] on icon at bounding box center [663, 376] width 17 height 17
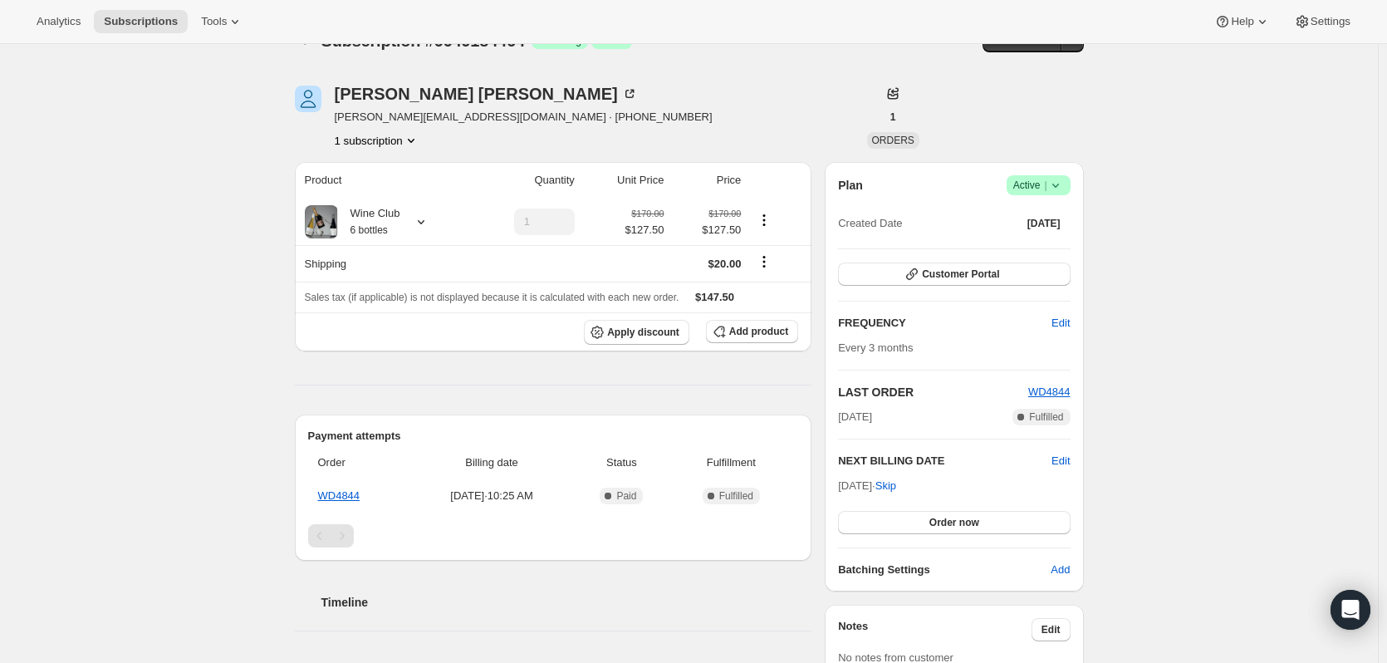
scroll to position [0, 0]
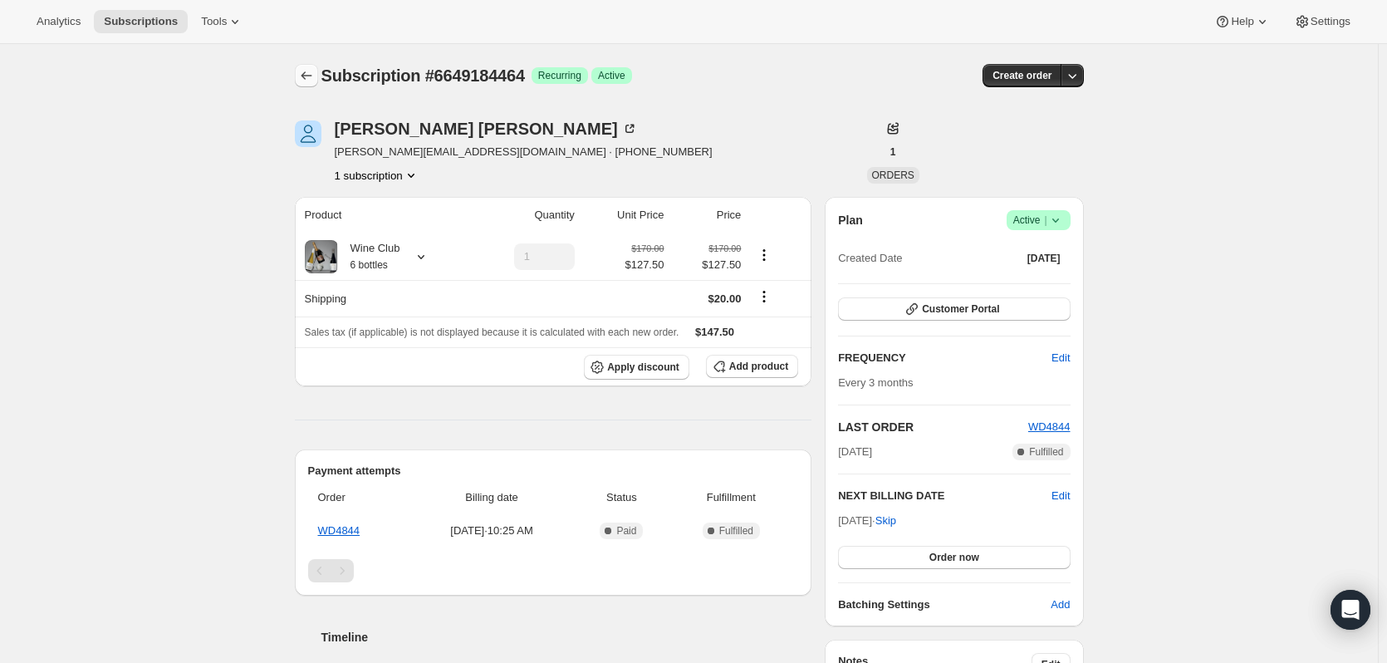
click at [306, 70] on icon "Subscriptions" at bounding box center [306, 75] width 17 height 17
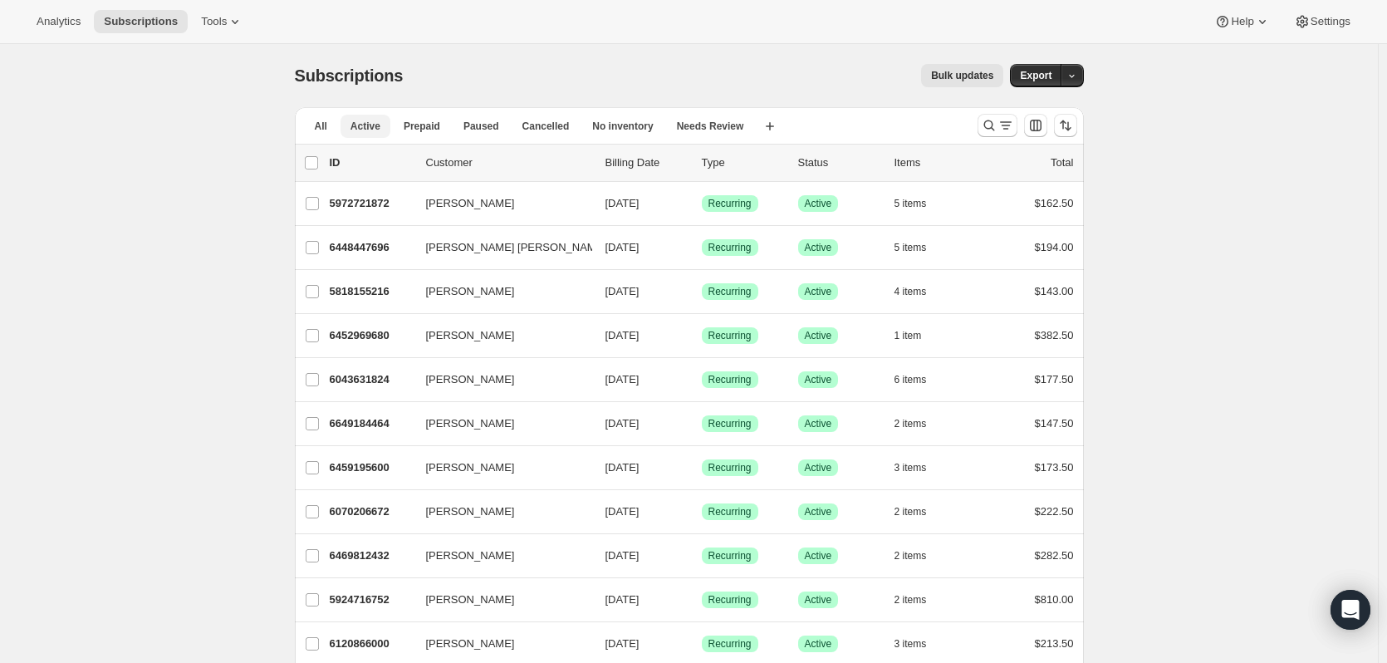
click at [365, 121] on span "Active" at bounding box center [366, 126] width 30 height 13
click at [1077, 77] on icon "button" at bounding box center [1072, 76] width 11 height 11
click at [1014, 109] on span "Subscription data" at bounding box center [987, 110] width 83 height 12
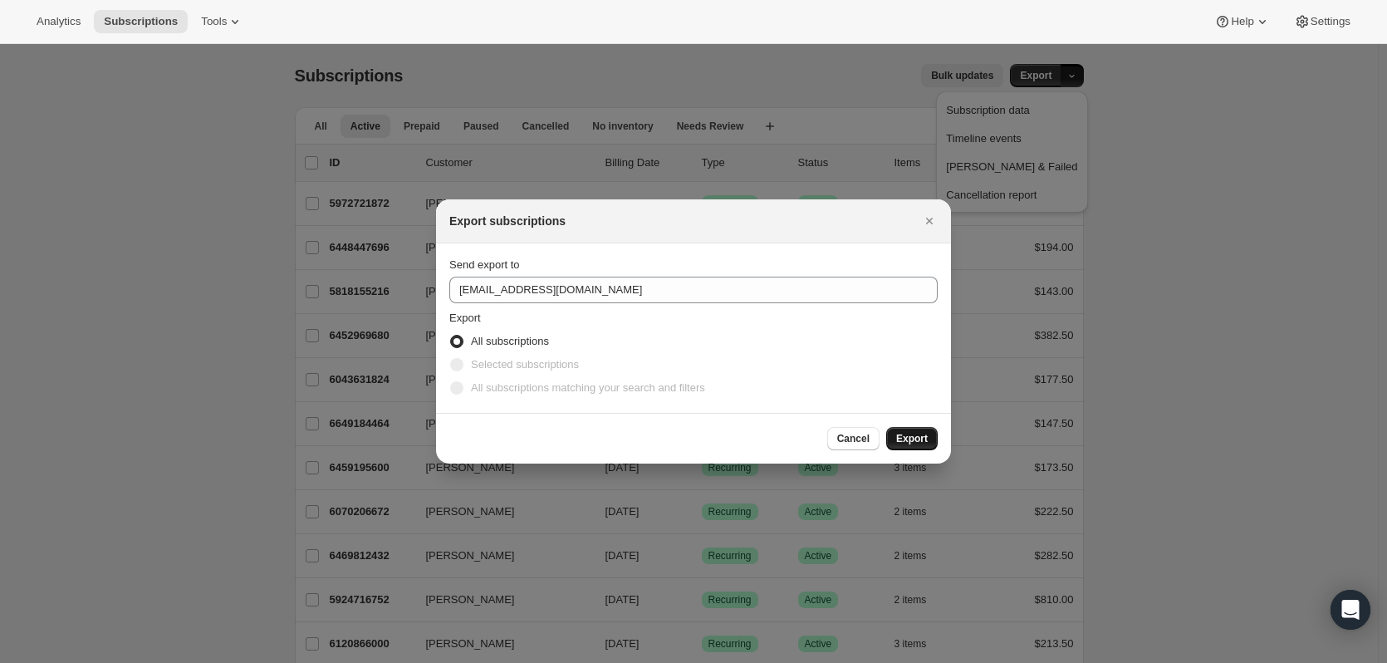
click at [925, 441] on span "Export" at bounding box center [912, 438] width 32 height 13
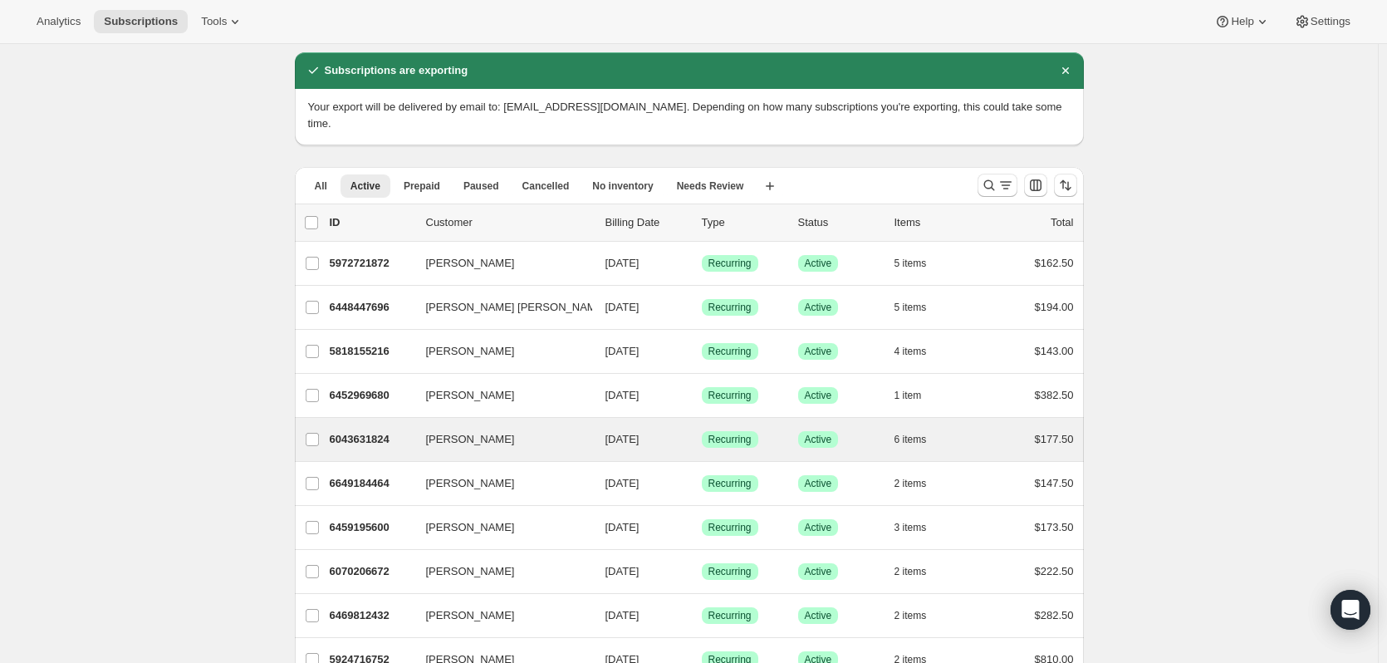
scroll to position [83, 0]
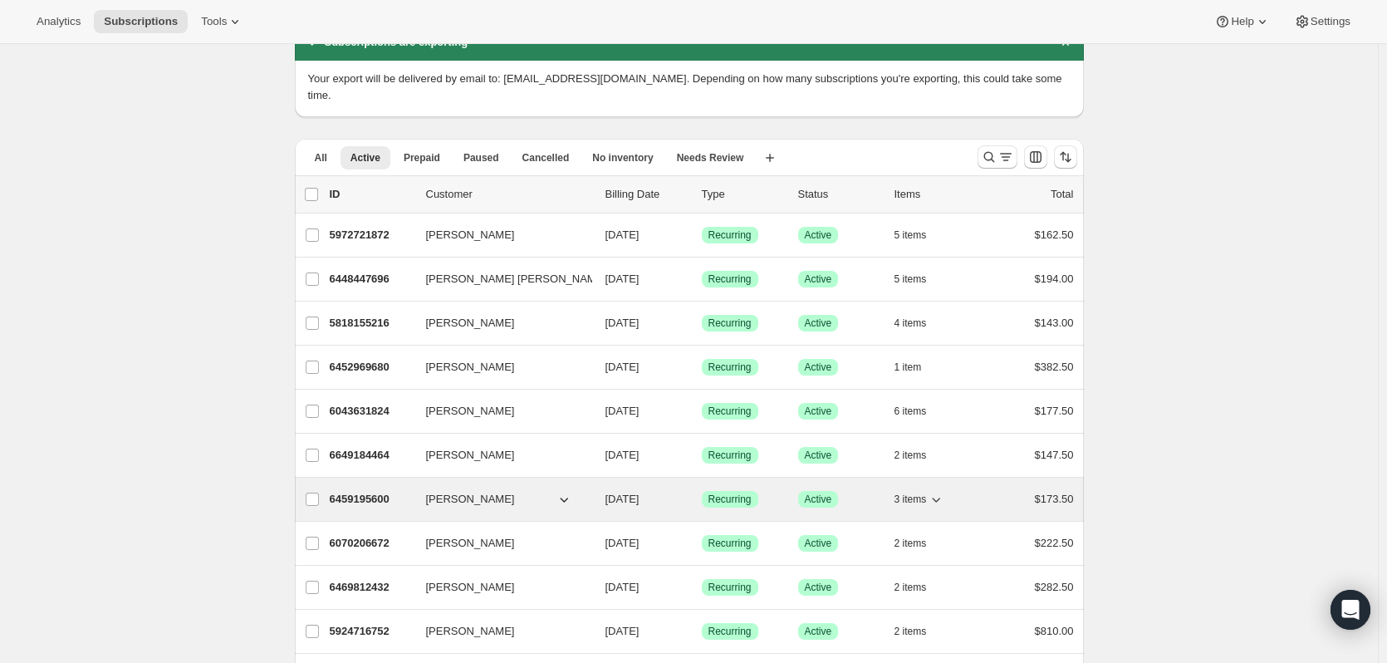
click at [360, 491] on p "6459195600" at bounding box center [371, 499] width 83 height 17
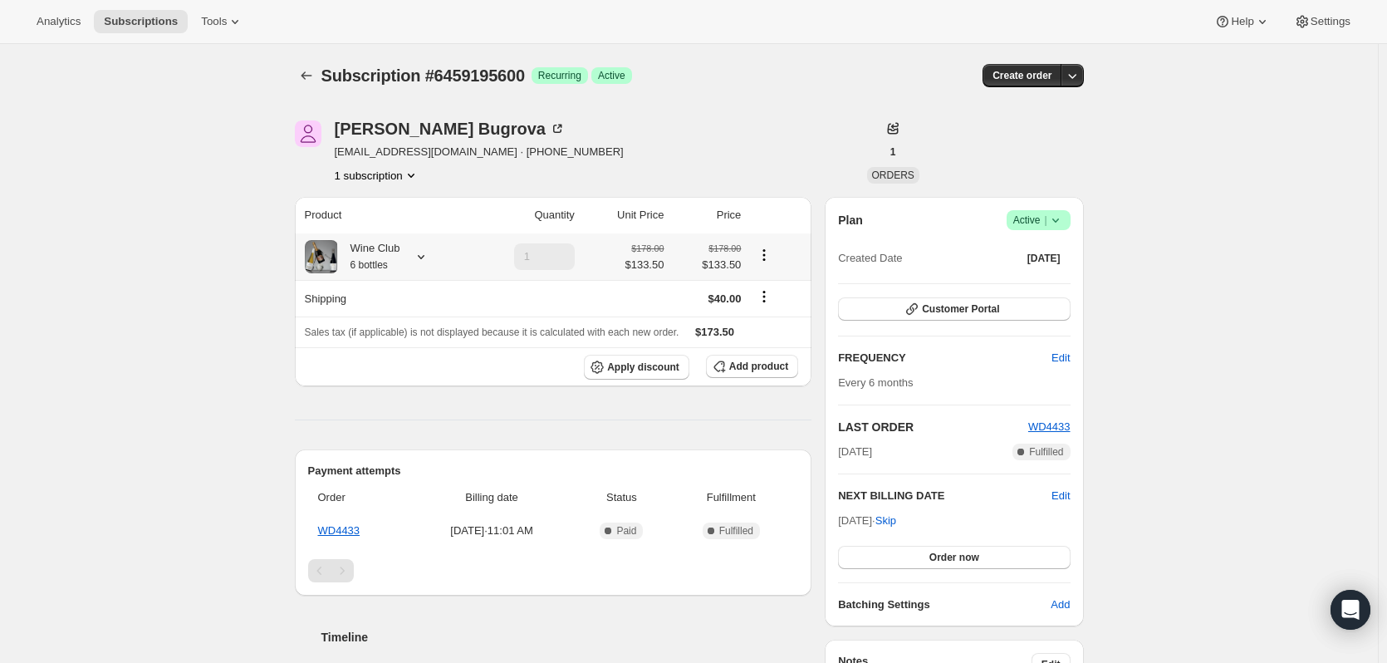
click at [434, 257] on div "Wine Club 6 bottles" at bounding box center [384, 256] width 159 height 33
click at [424, 257] on icon at bounding box center [421, 256] width 17 height 17
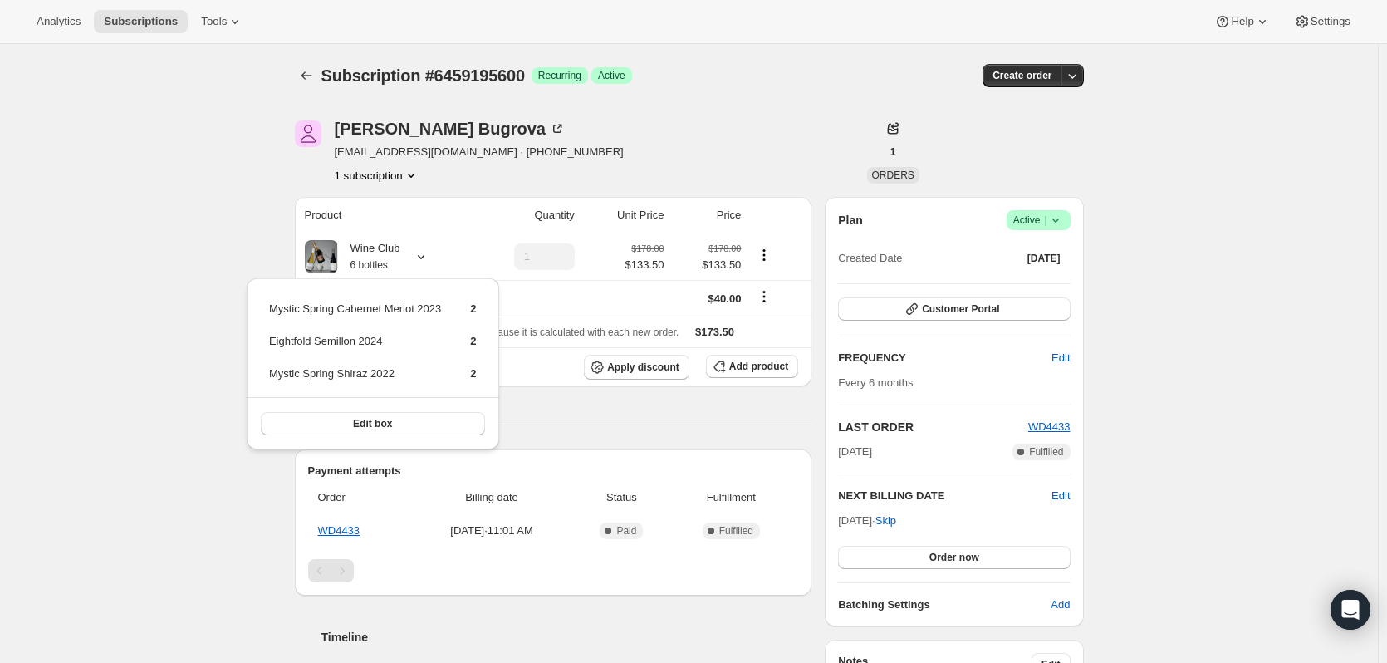
click at [124, 448] on div "Subscription #6459195600. This page is ready Subscription #6459195600 Success R…" at bounding box center [689, 606] width 1378 height 1125
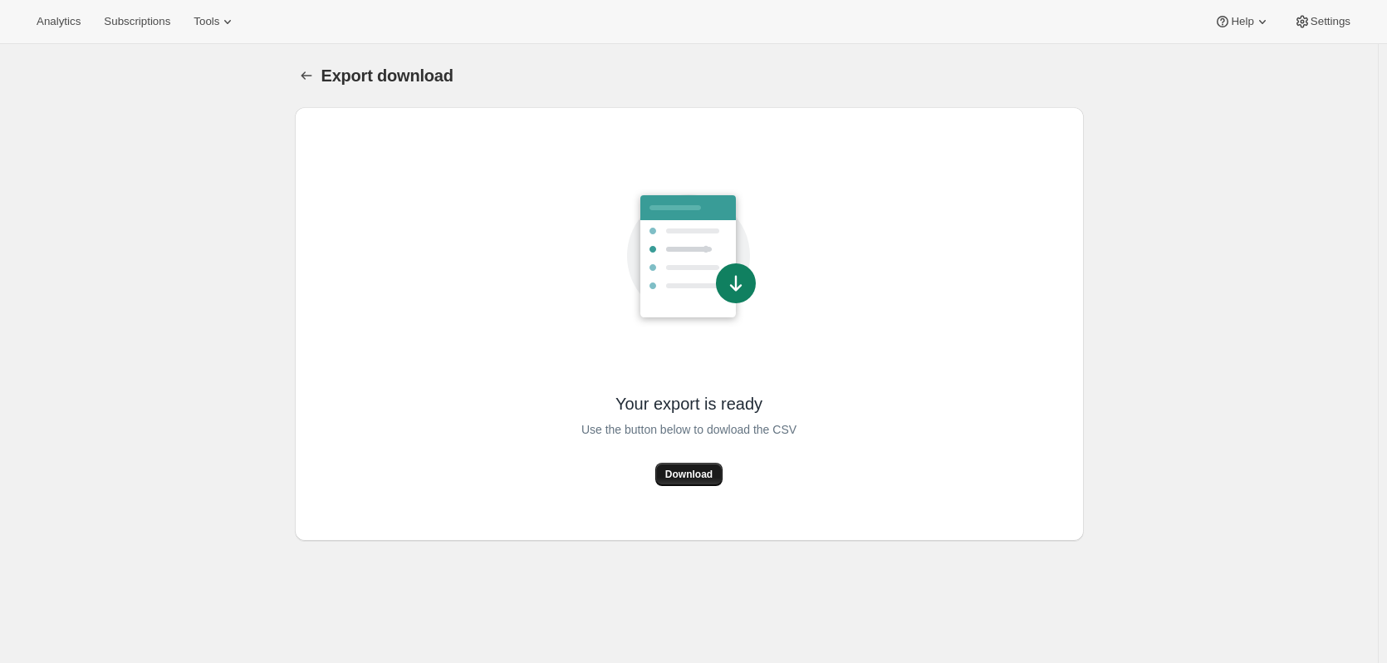
click at [686, 473] on span "Download" at bounding box center [688, 474] width 47 height 13
